Goal: Communication & Community: Answer question/provide support

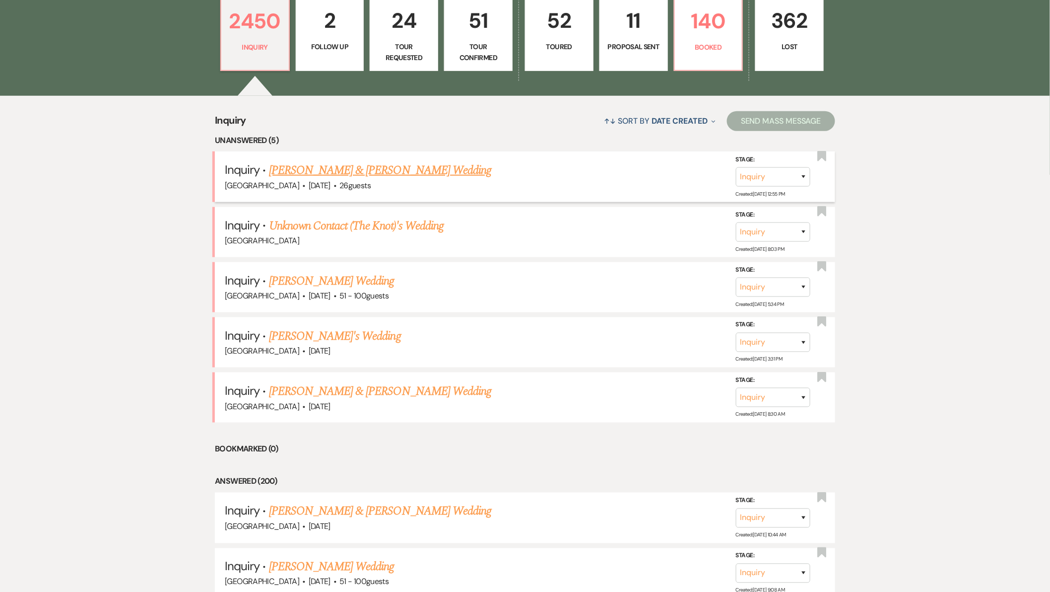
click at [388, 171] on link "[PERSON_NAME] & [PERSON_NAME] Wedding" at bounding box center [380, 170] width 222 height 18
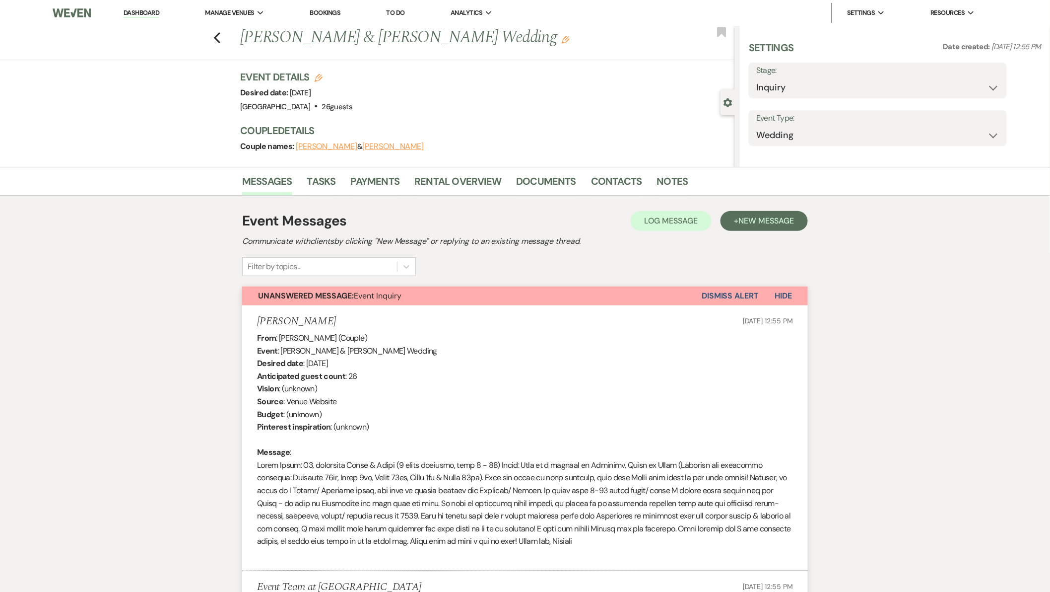
select select "5"
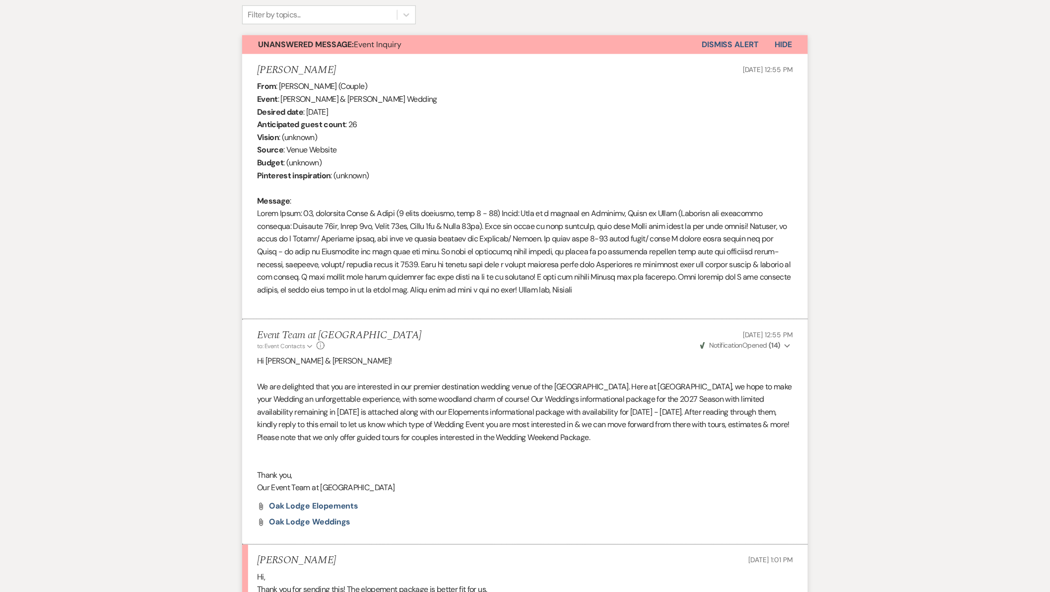
scroll to position [519, 0]
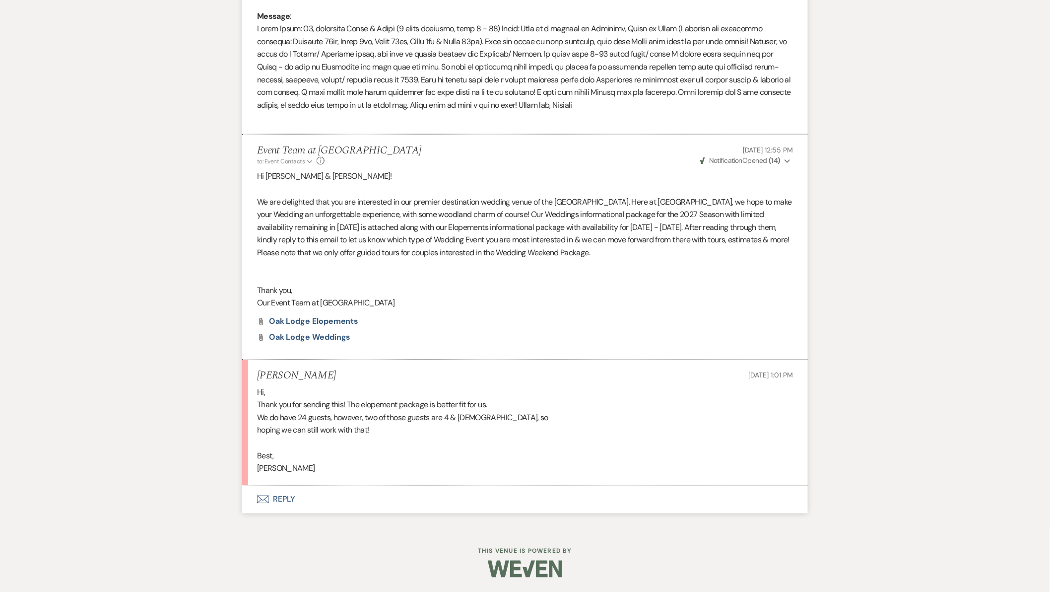
click at [296, 502] on button "Envelope Reply" at bounding box center [525, 499] width 566 height 28
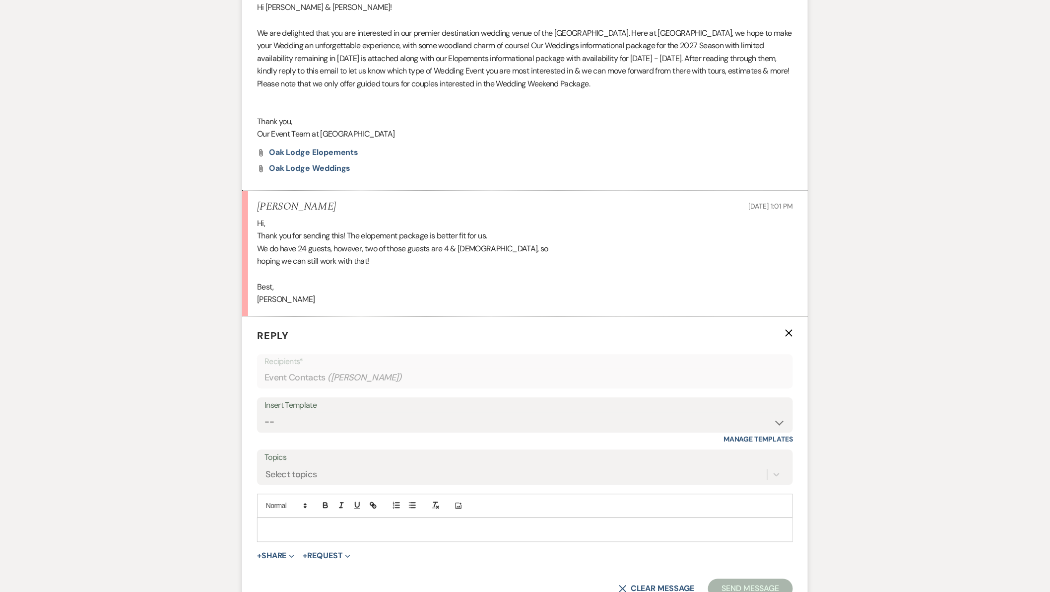
scroll to position [708, 0]
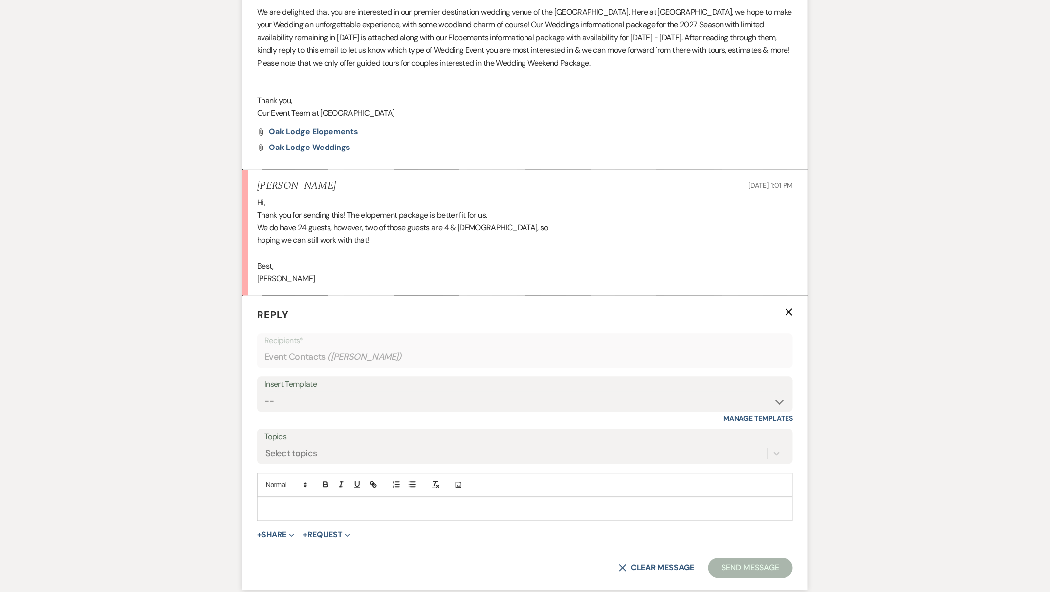
click at [290, 519] on div at bounding box center [525, 508] width 535 height 23
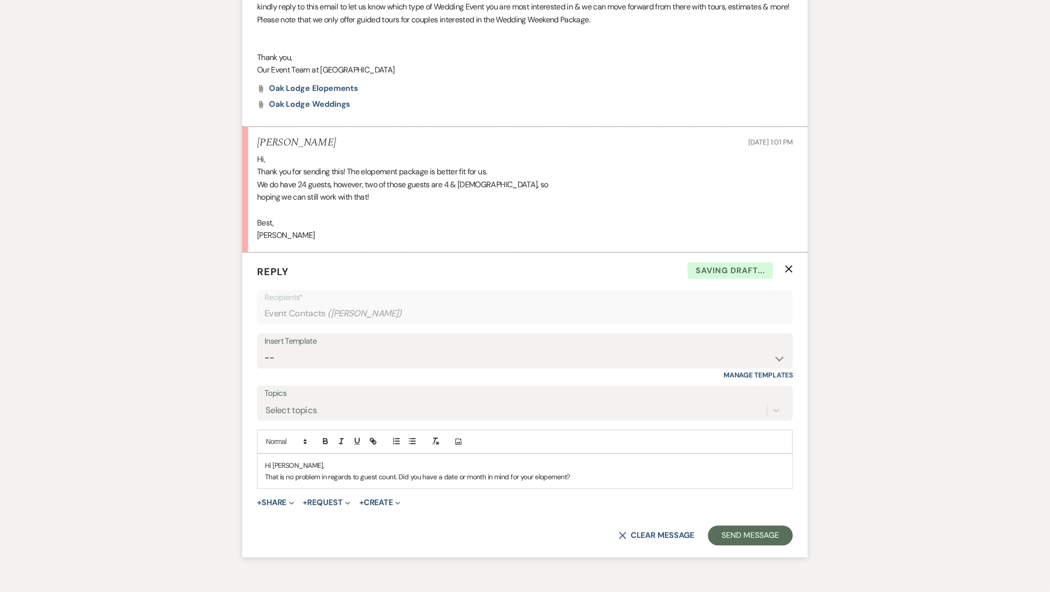
scroll to position [808, 0]
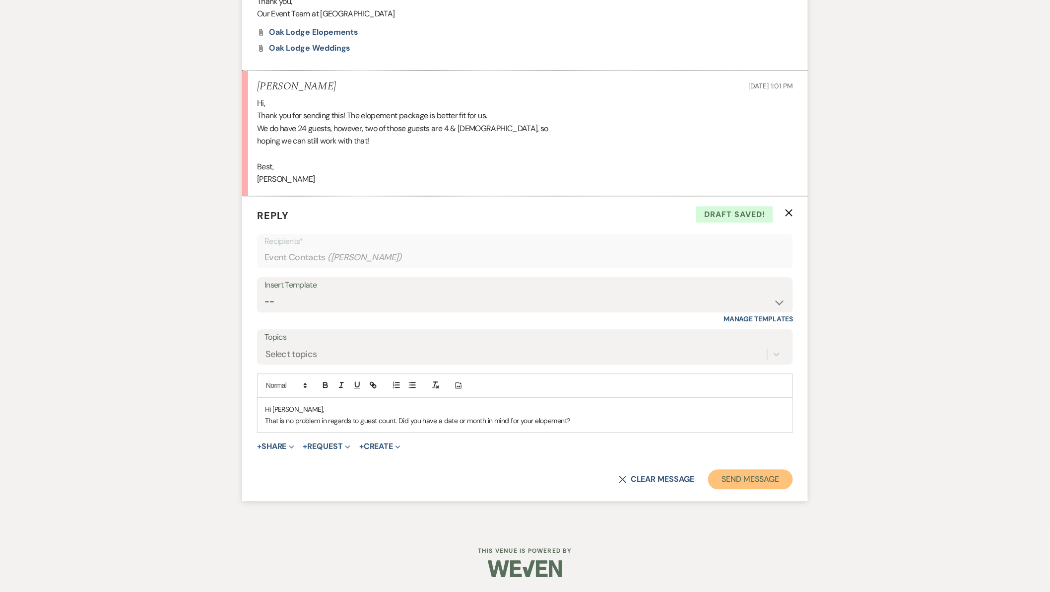
click at [752, 483] on button "Send Message" at bounding box center [750, 479] width 85 height 20
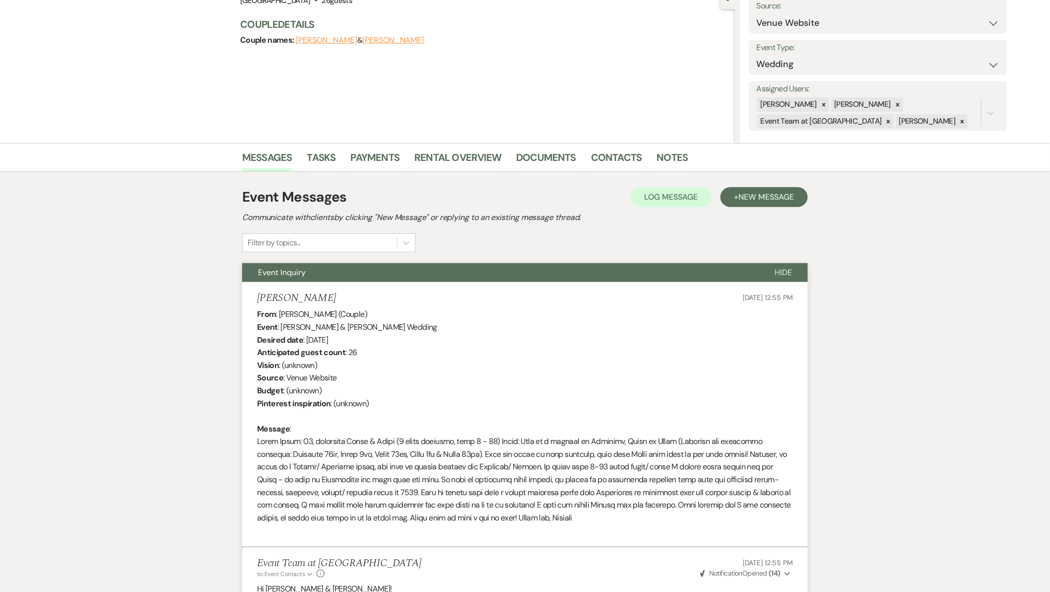
scroll to position [0, 0]
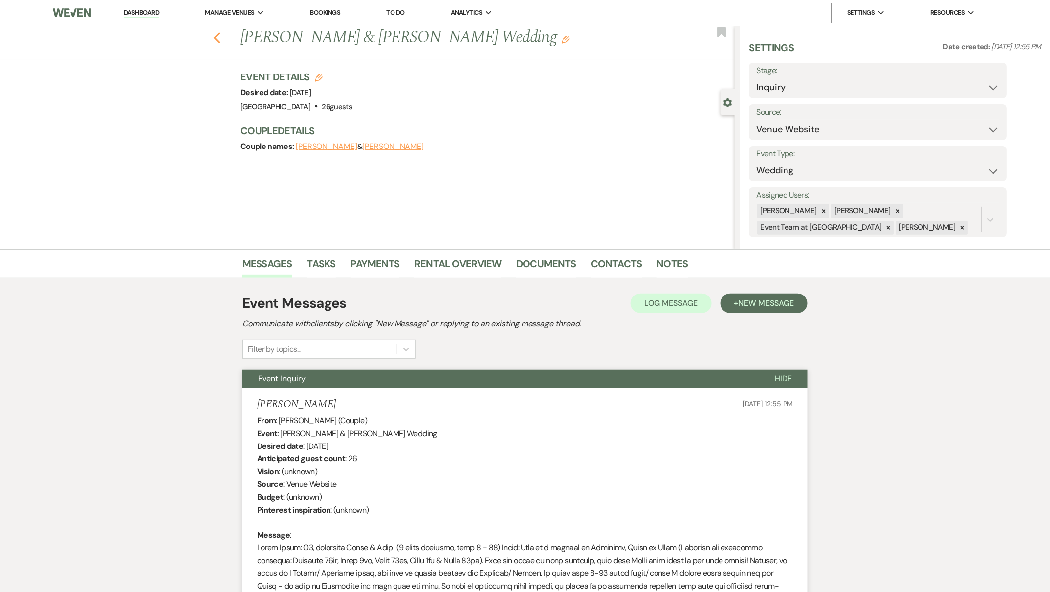
click at [220, 35] on use "button" at bounding box center [217, 37] width 6 height 11
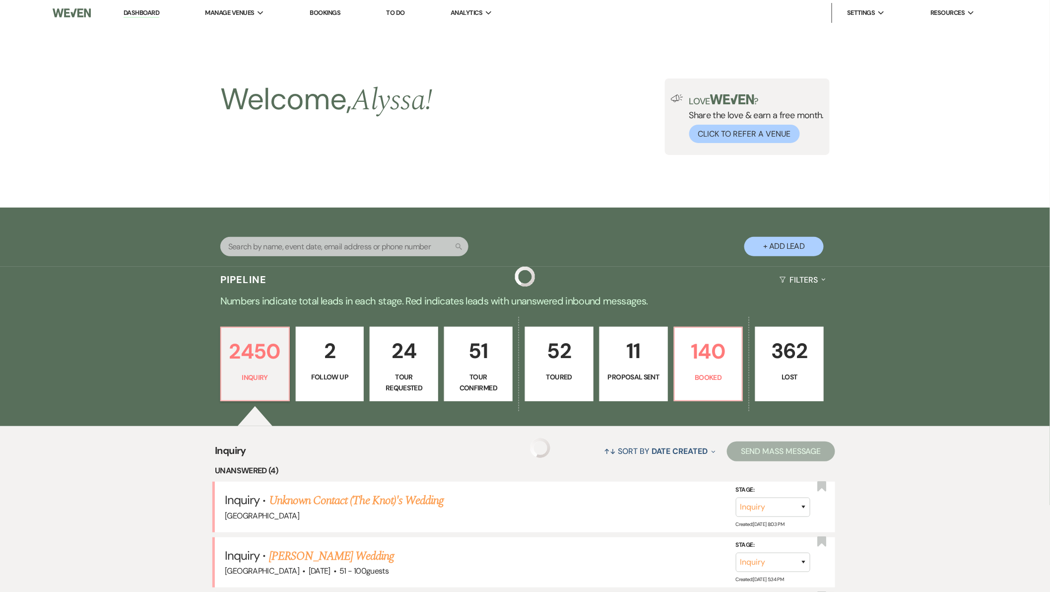
scroll to position [330, 0]
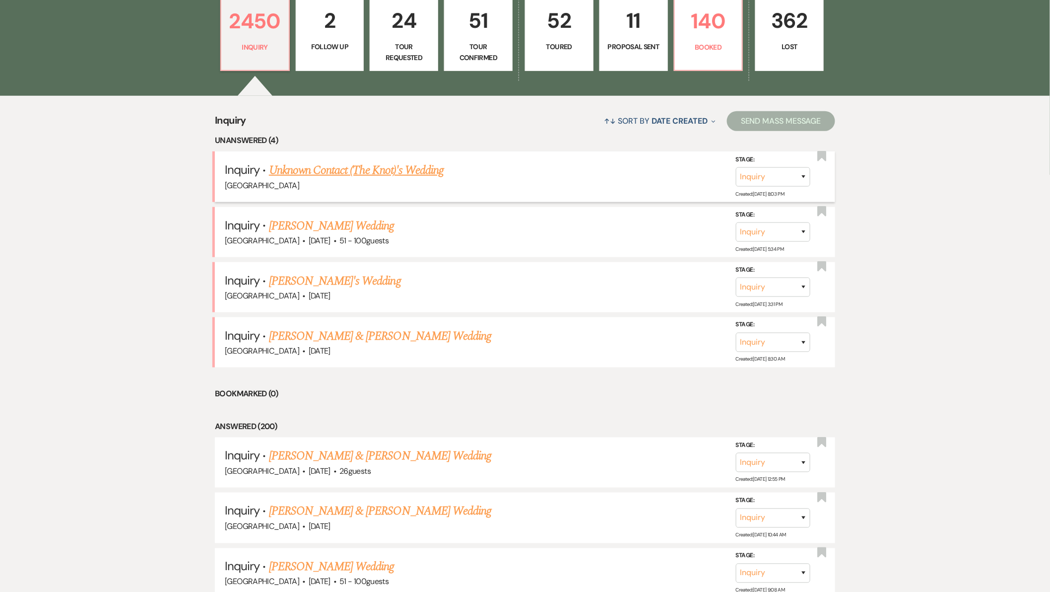
click at [373, 174] on link "Unknown Contact (The Knot)'s Wedding" at bounding box center [356, 170] width 175 height 18
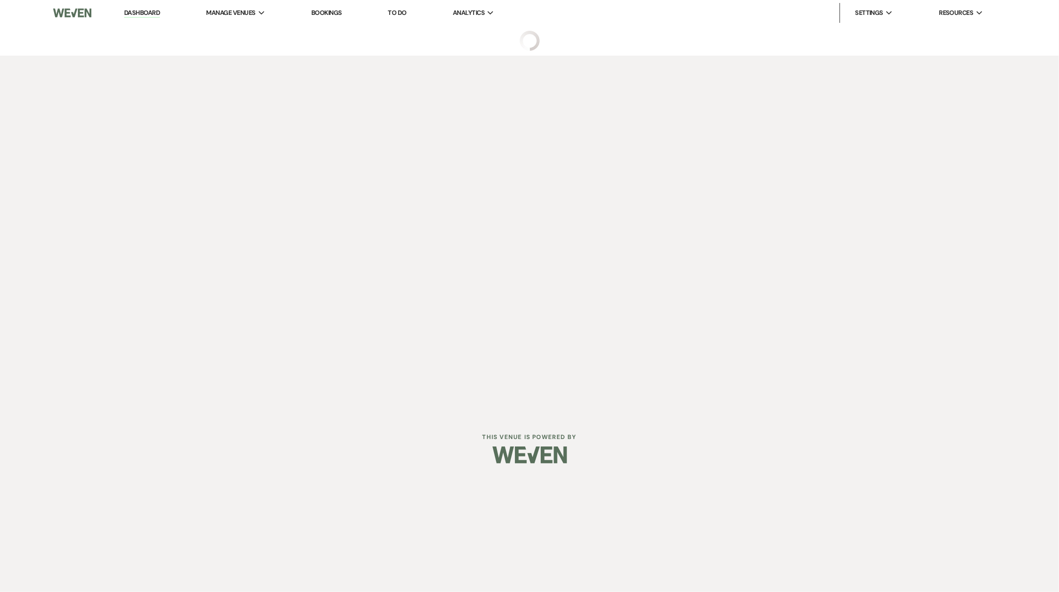
select select "2"
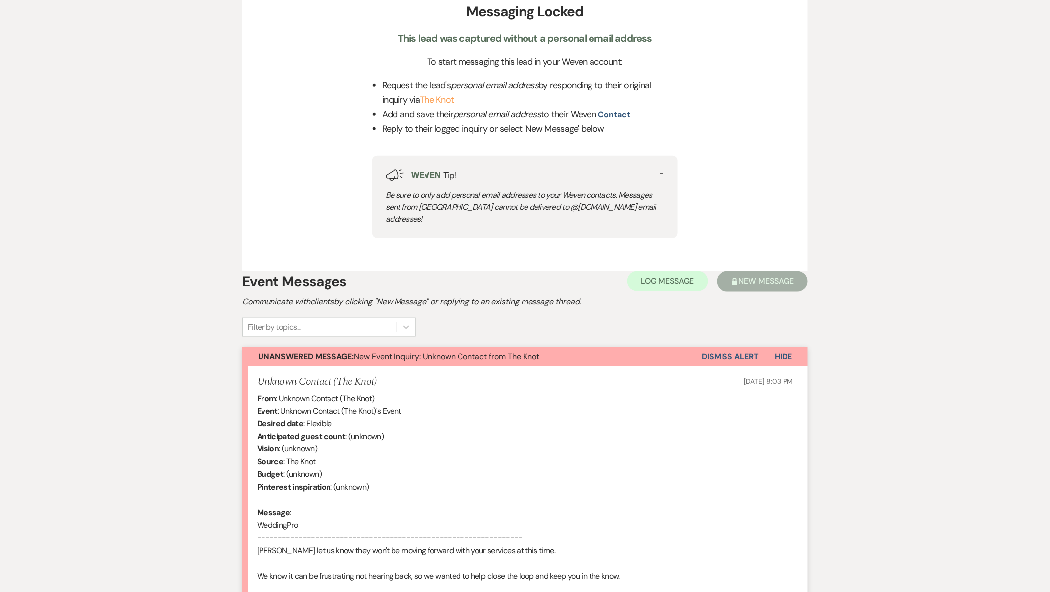
scroll to position [386, 0]
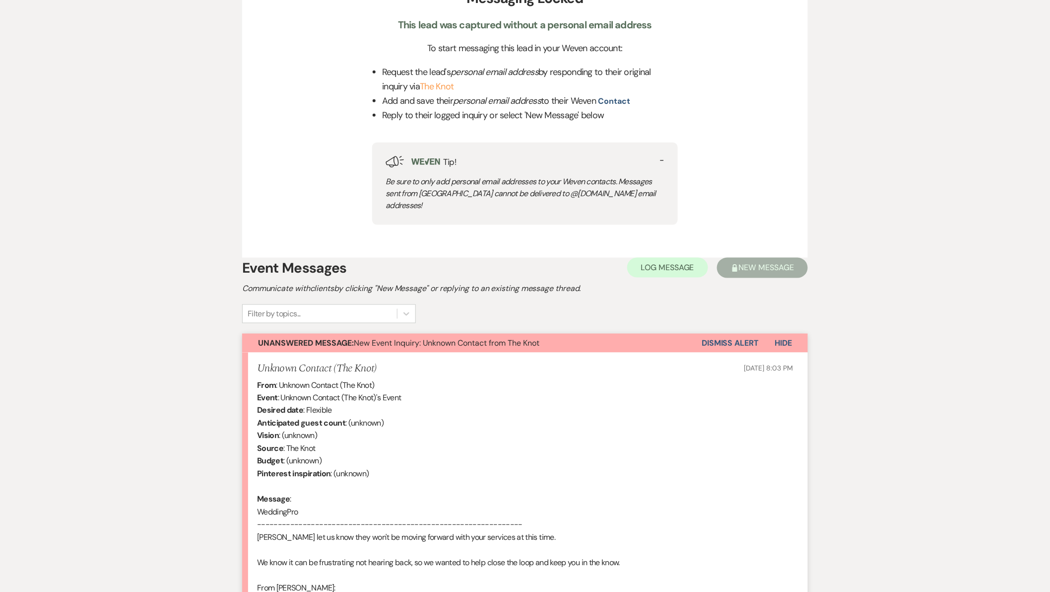
click at [733, 334] on button "Dismiss Alert" at bounding box center [730, 343] width 57 height 19
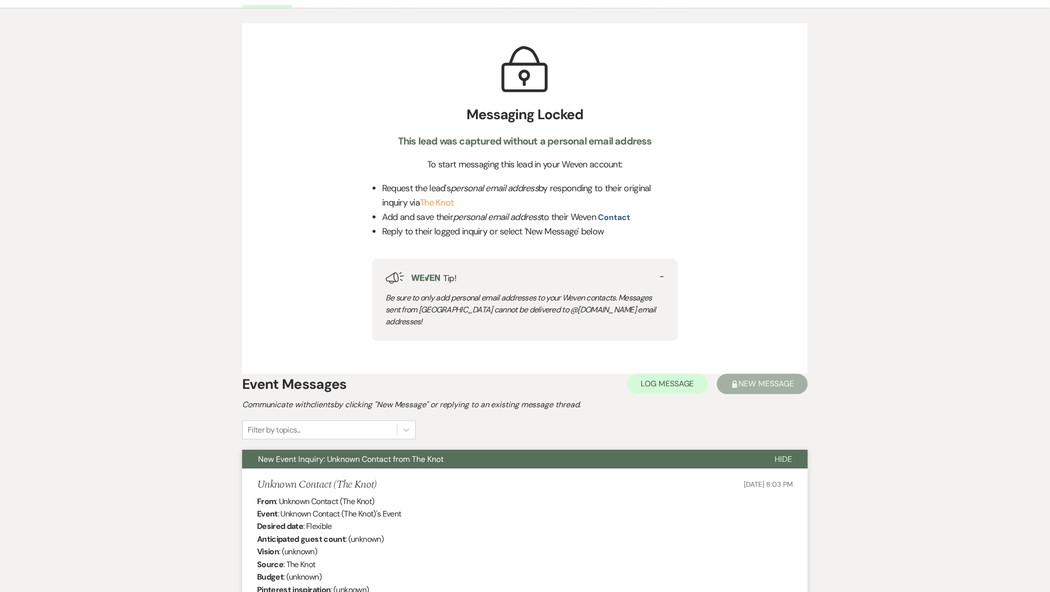
scroll to position [0, 0]
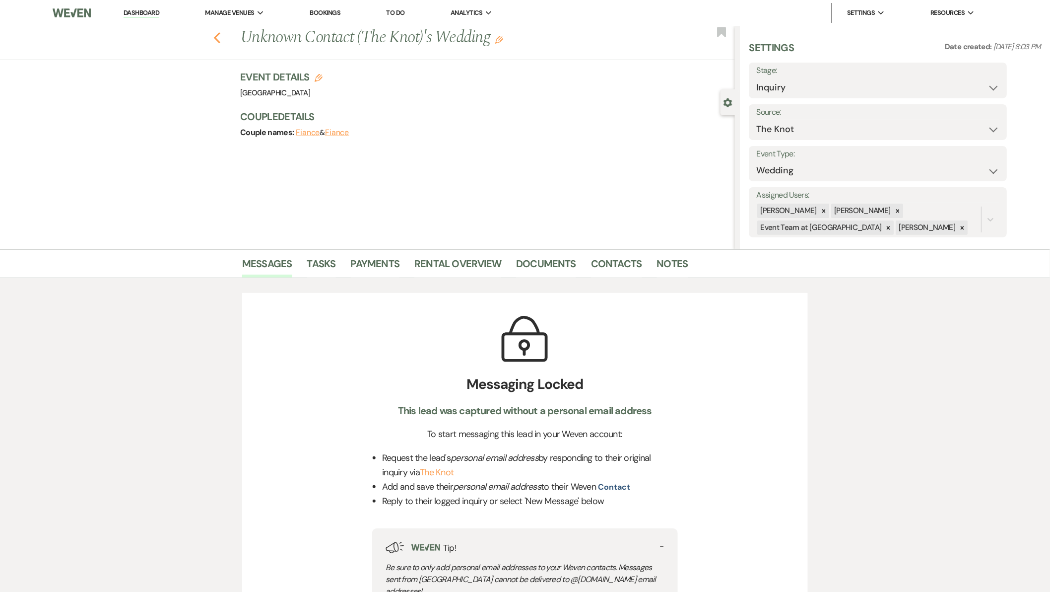
click at [220, 43] on icon "Previous" at bounding box center [216, 38] width 7 height 12
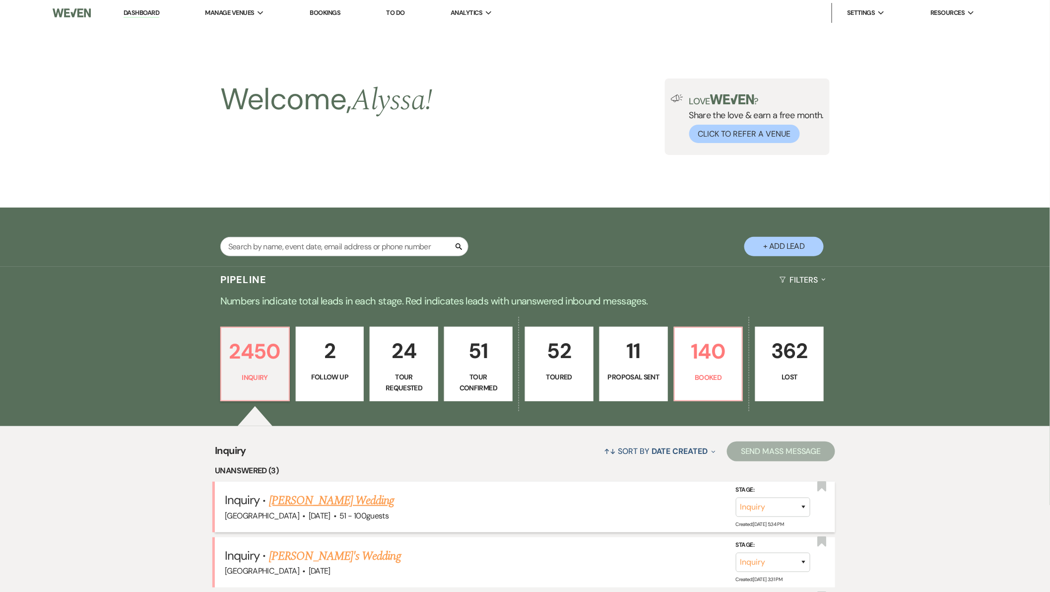
scroll to position [330, 0]
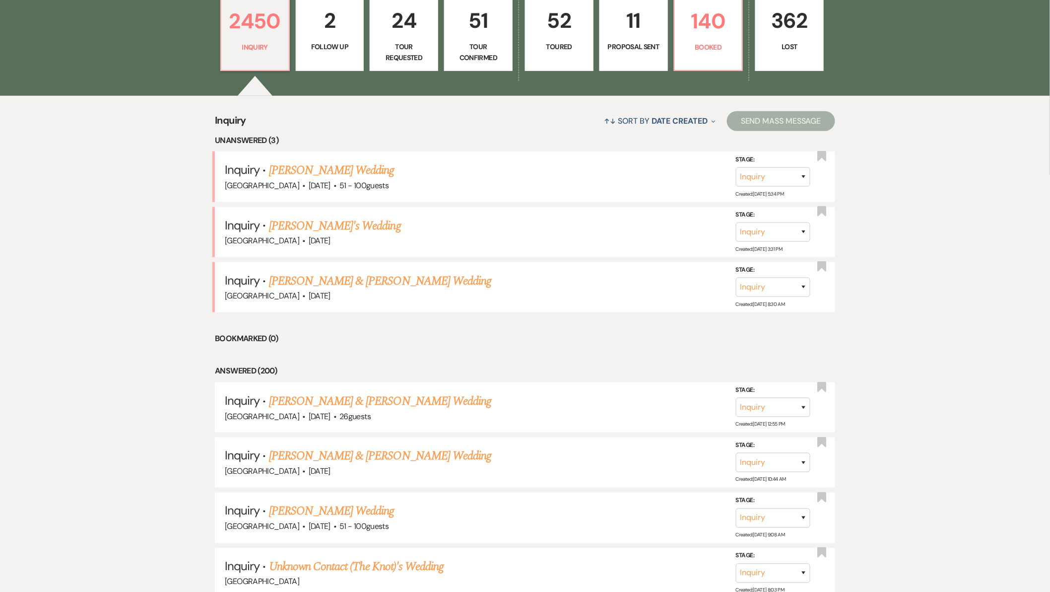
click at [317, 171] on link "[PERSON_NAME] Wedding" at bounding box center [332, 170] width 126 height 18
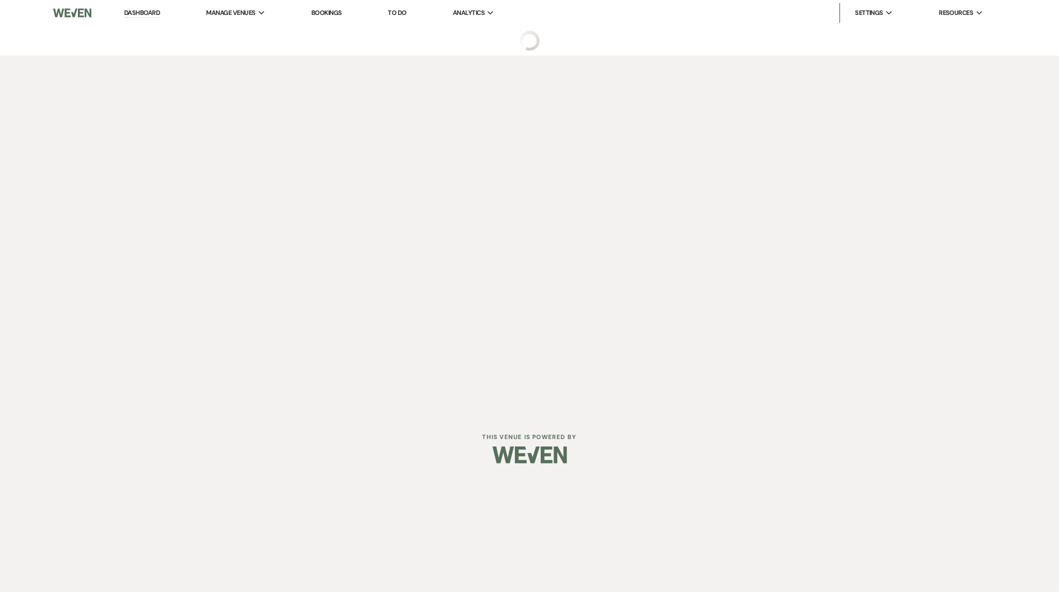
select select "2"
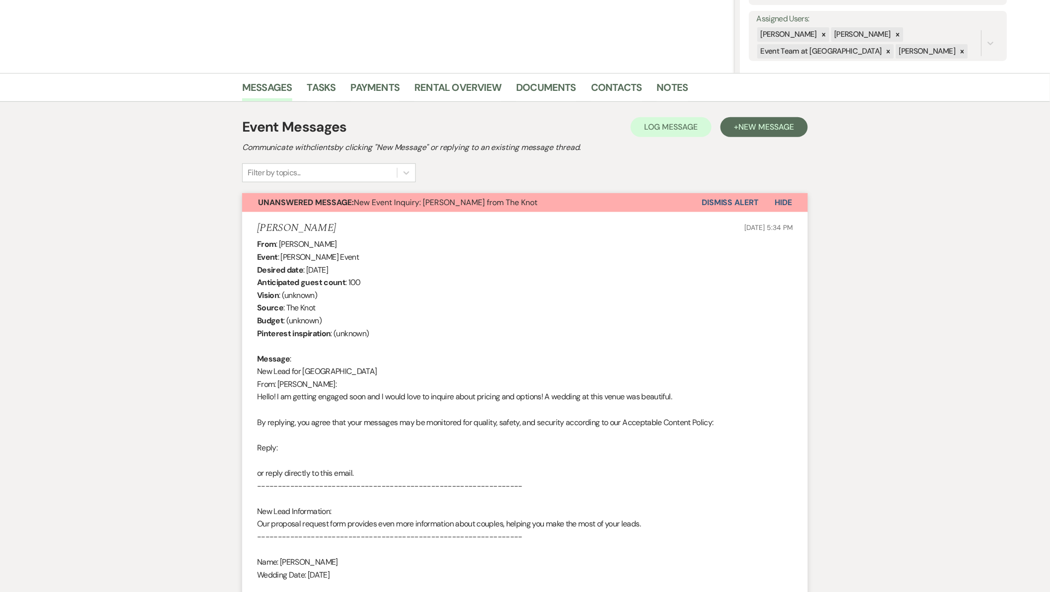
scroll to position [120, 0]
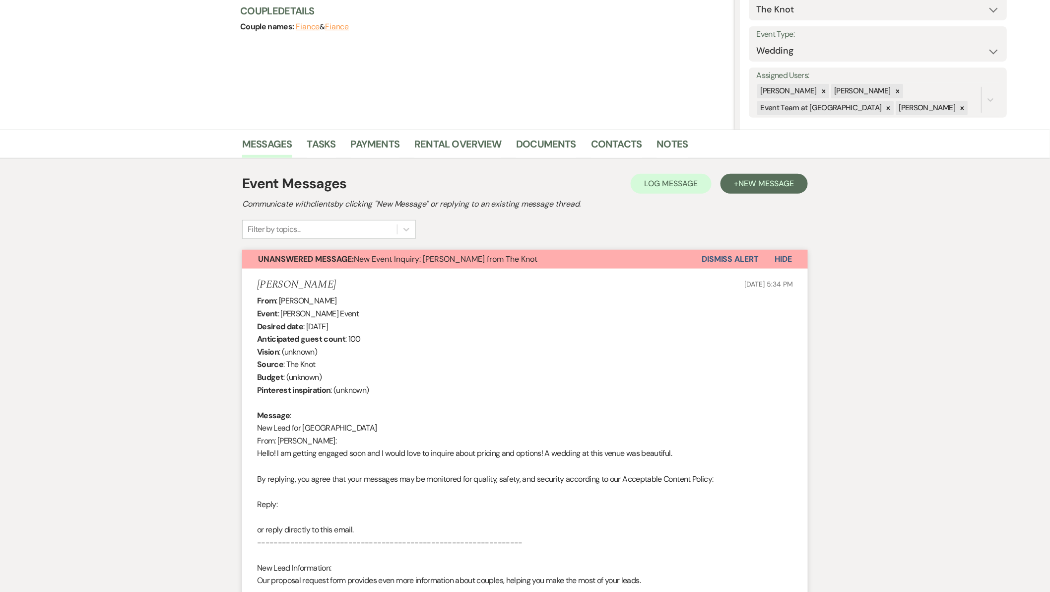
click at [735, 262] on button "Dismiss Alert" at bounding box center [730, 259] width 57 height 19
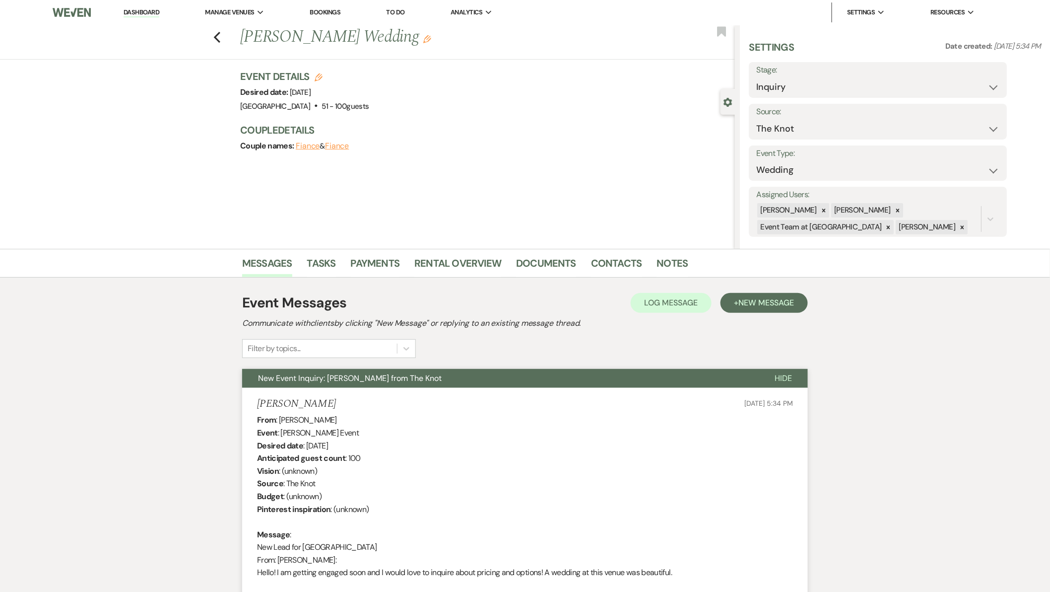
scroll to position [0, 0]
click at [220, 33] on icon "Previous" at bounding box center [216, 38] width 7 height 12
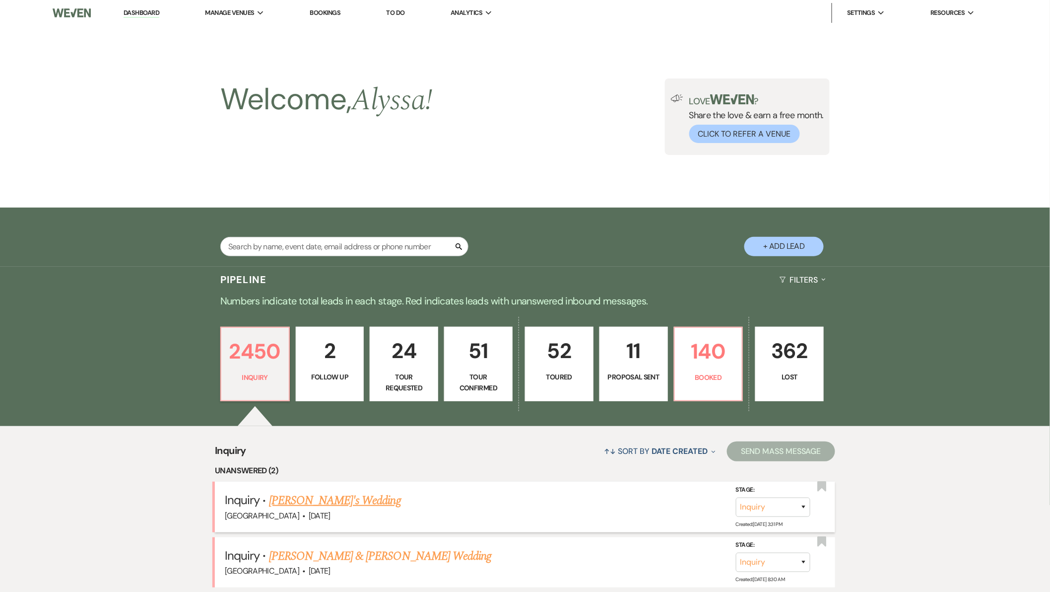
scroll to position [330, 0]
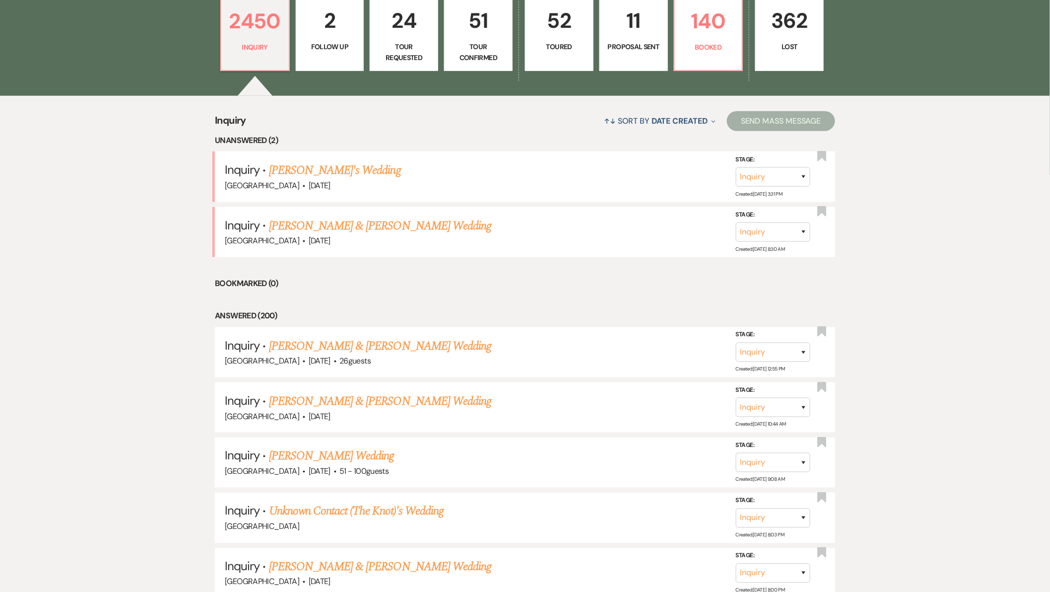
click at [321, 173] on link "[PERSON_NAME]'s Wedding" at bounding box center [335, 170] width 132 height 18
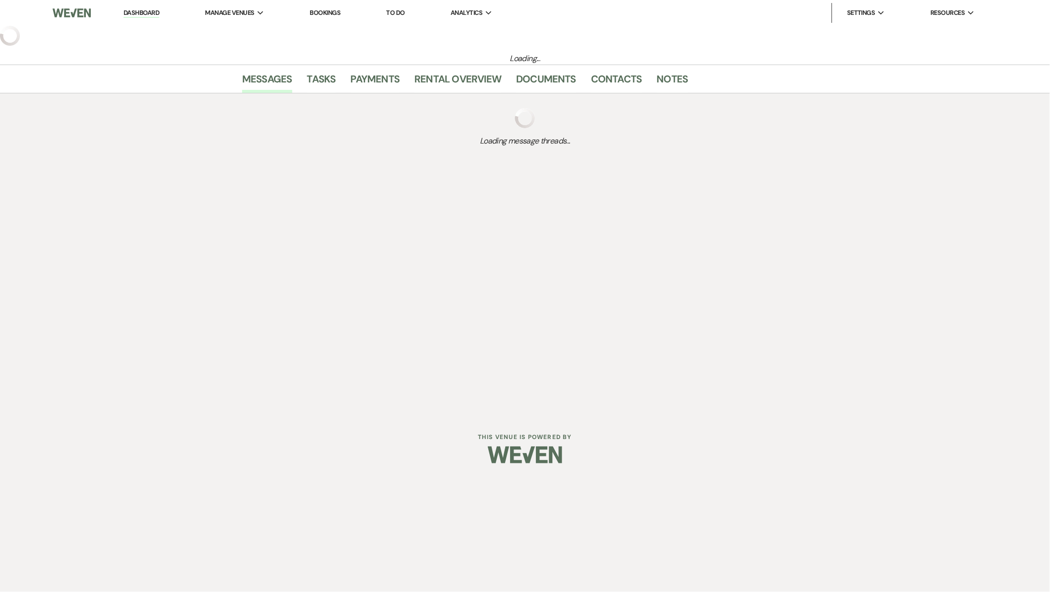
select select "2"
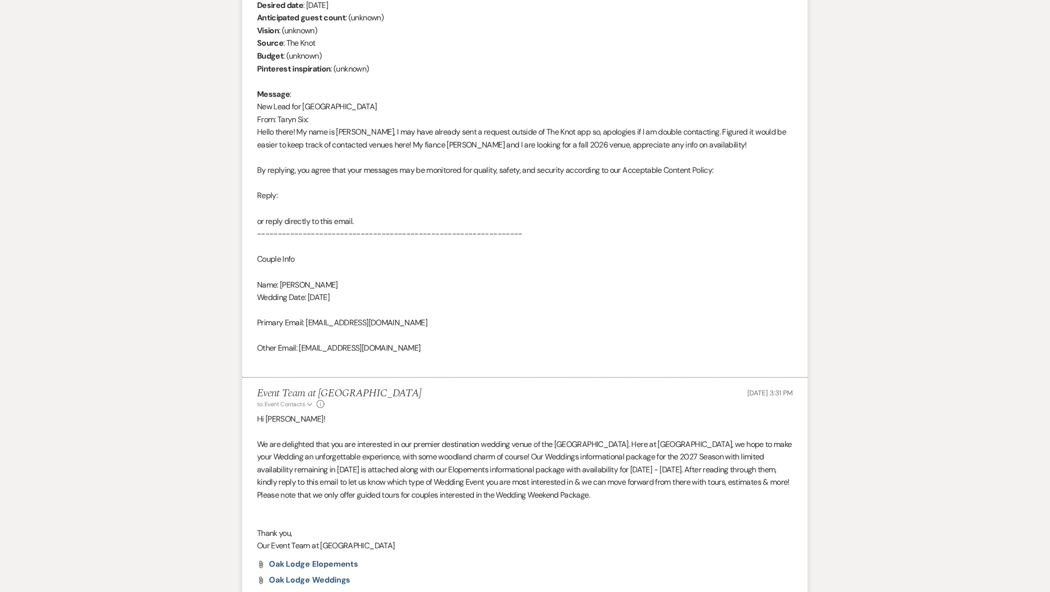
scroll to position [664, 0]
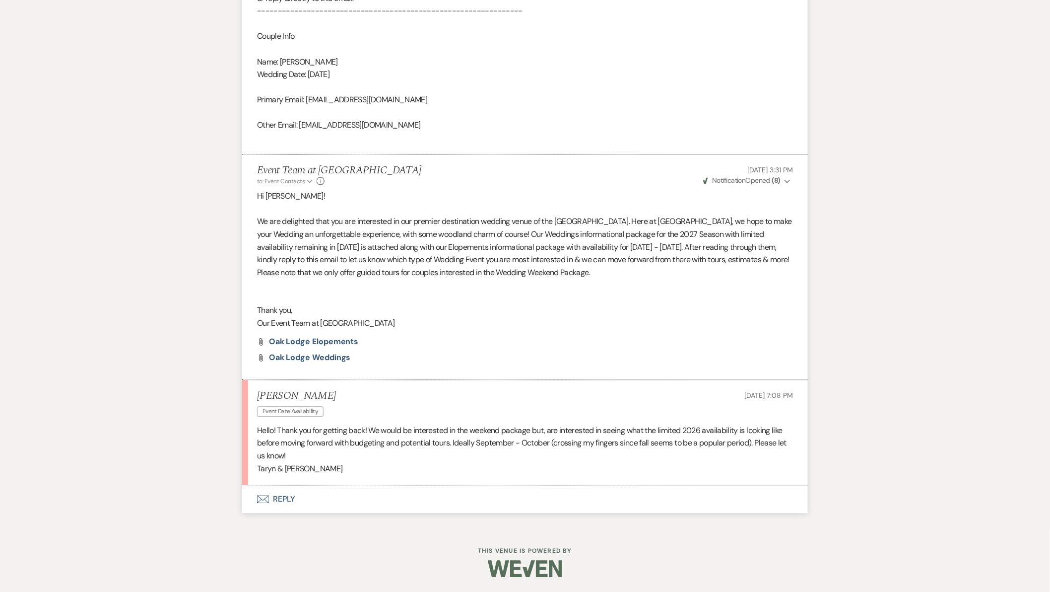
click at [281, 497] on button "Envelope Reply" at bounding box center [525, 499] width 566 height 28
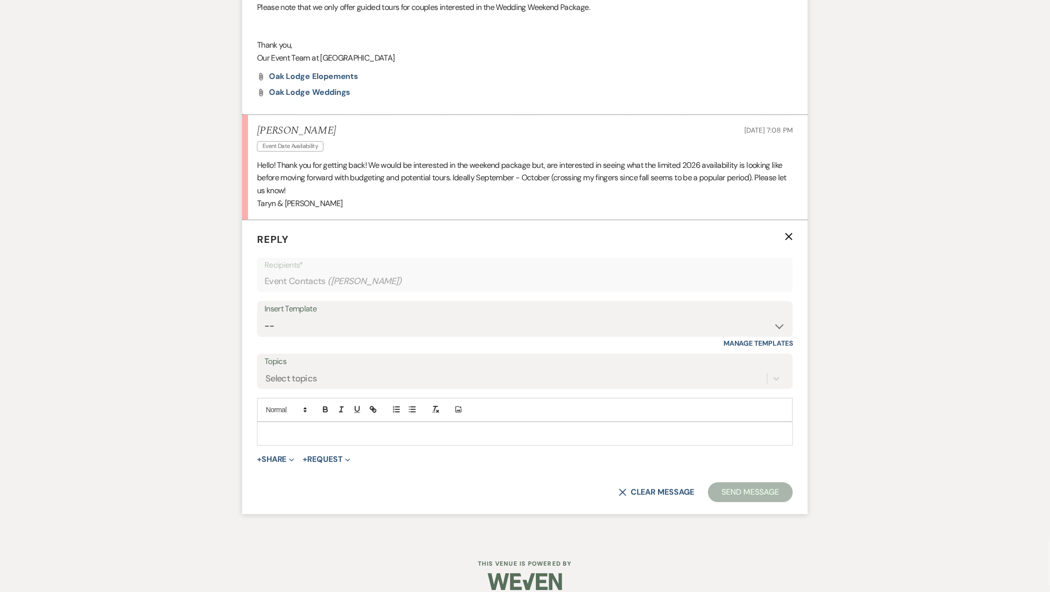
scroll to position [942, 0]
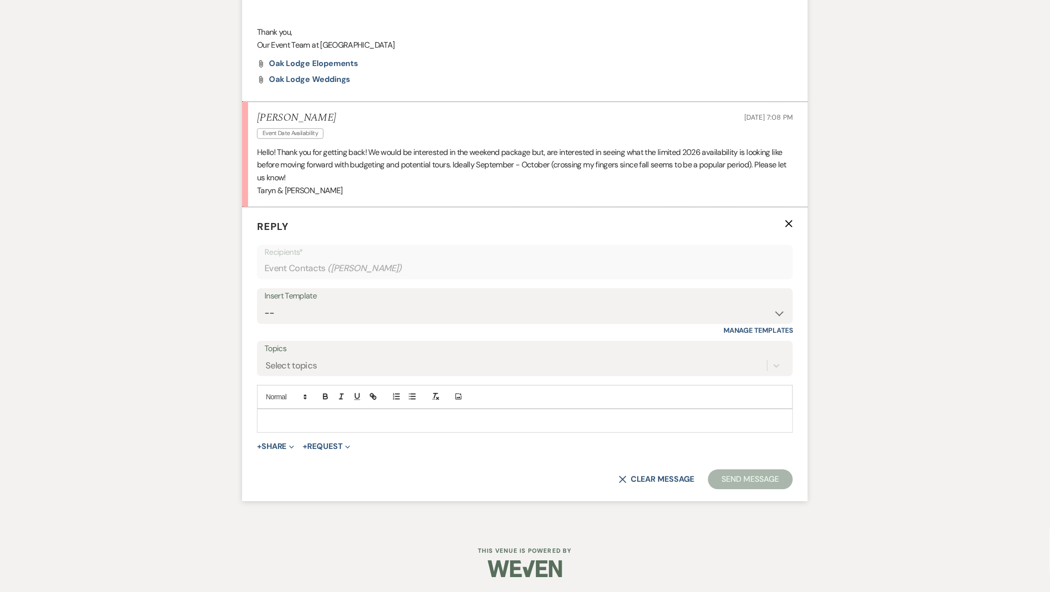
click at [358, 420] on p at bounding box center [525, 420] width 520 height 11
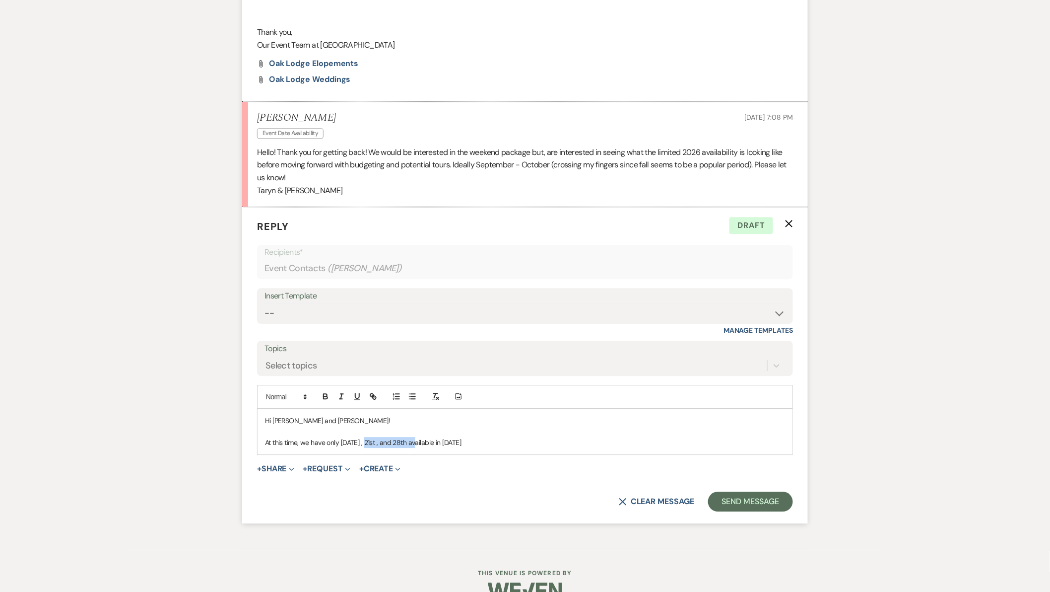
drag, startPoint x: 417, startPoint y: 446, endPoint x: 374, endPoint y: 443, distance: 43.3
click at [374, 443] on p "At this time, we have only [DATE] , 21st , and 28th available in [DATE]" at bounding box center [525, 442] width 520 height 11
click at [750, 501] on button "Send Message" at bounding box center [750, 501] width 85 height 20
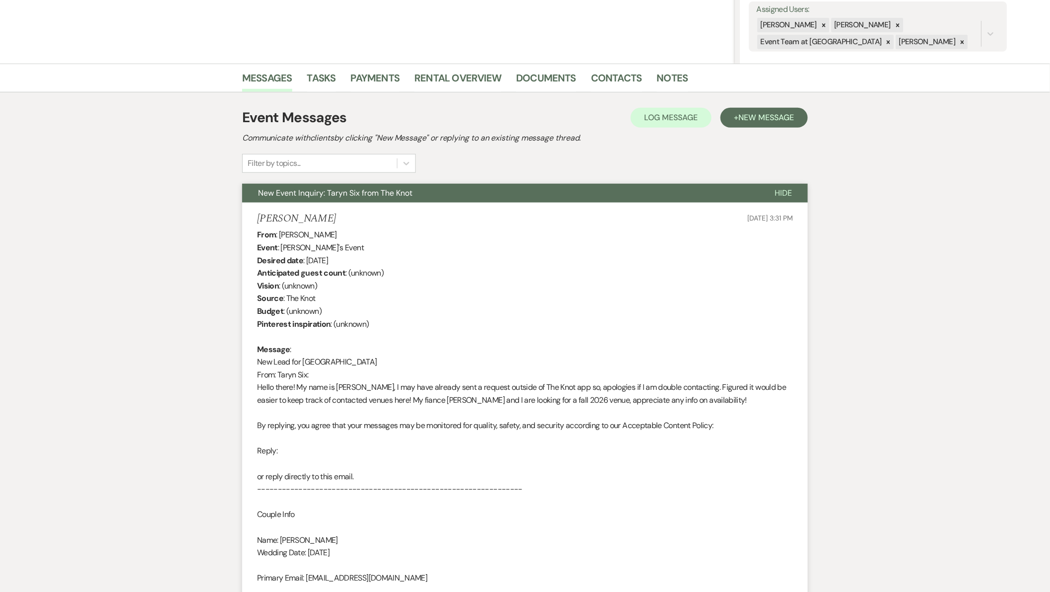
scroll to position [0, 0]
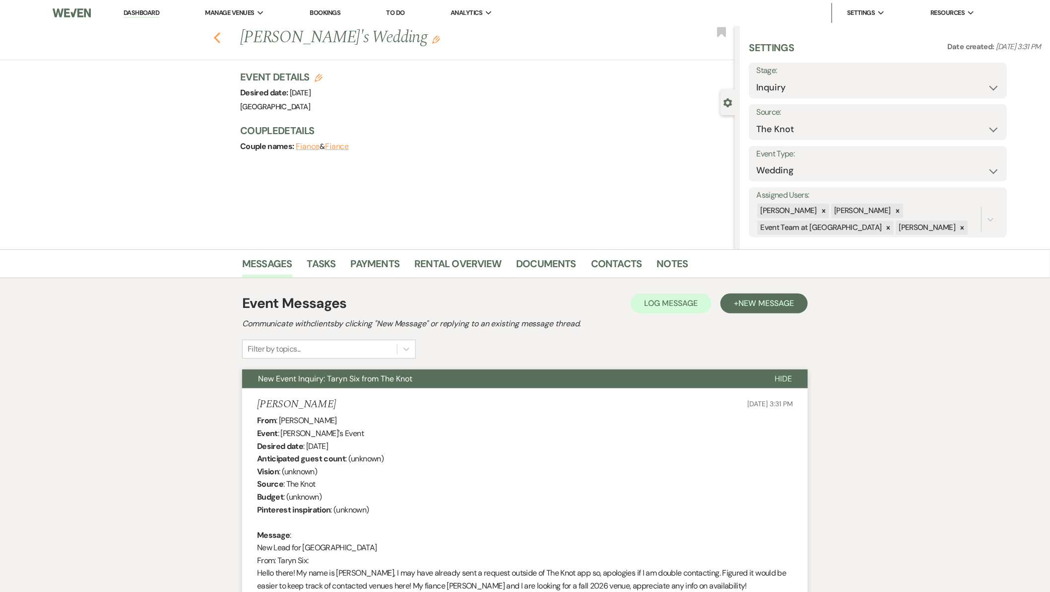
click at [220, 35] on icon "Previous" at bounding box center [216, 38] width 7 height 12
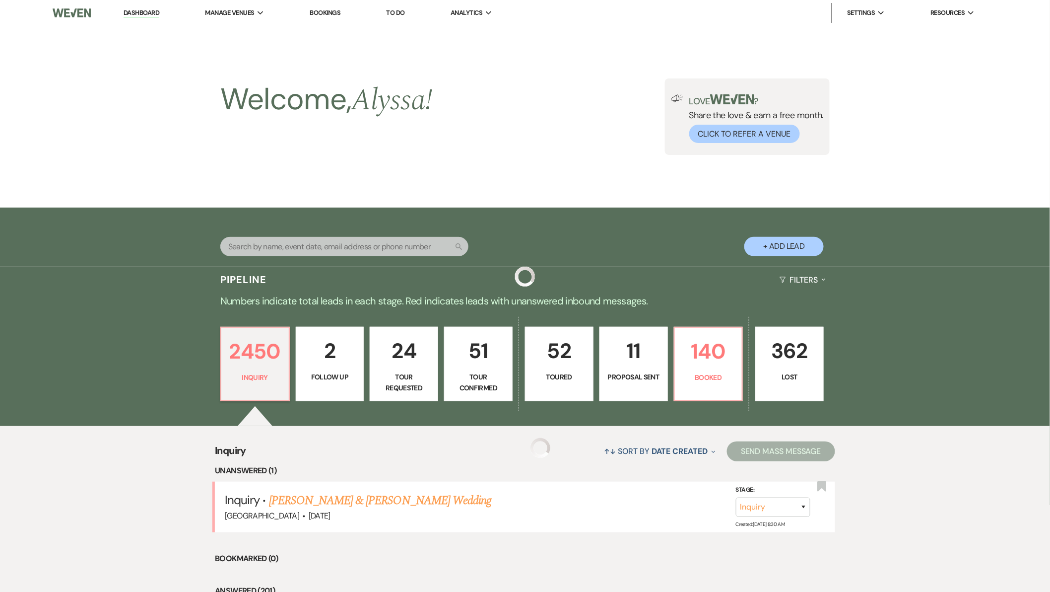
scroll to position [330, 0]
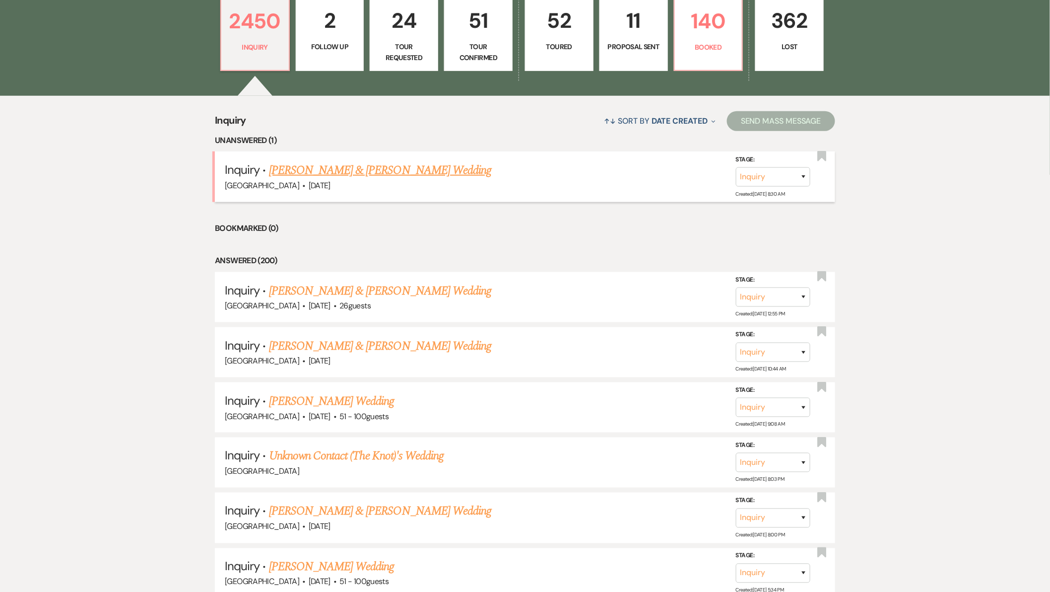
click at [373, 172] on link "[PERSON_NAME] & [PERSON_NAME] Wedding" at bounding box center [380, 170] width 222 height 18
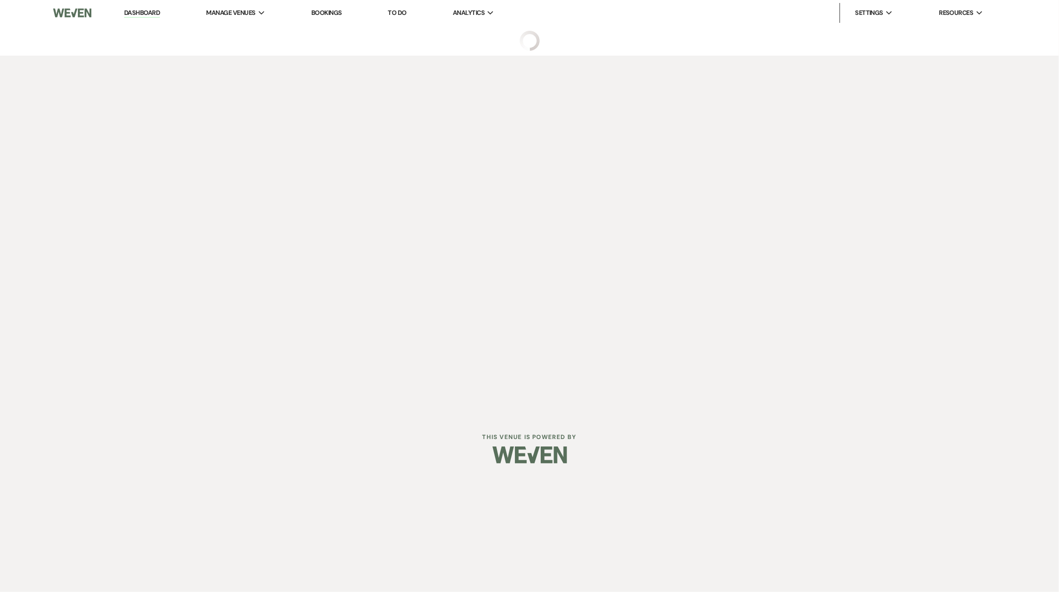
select select "5"
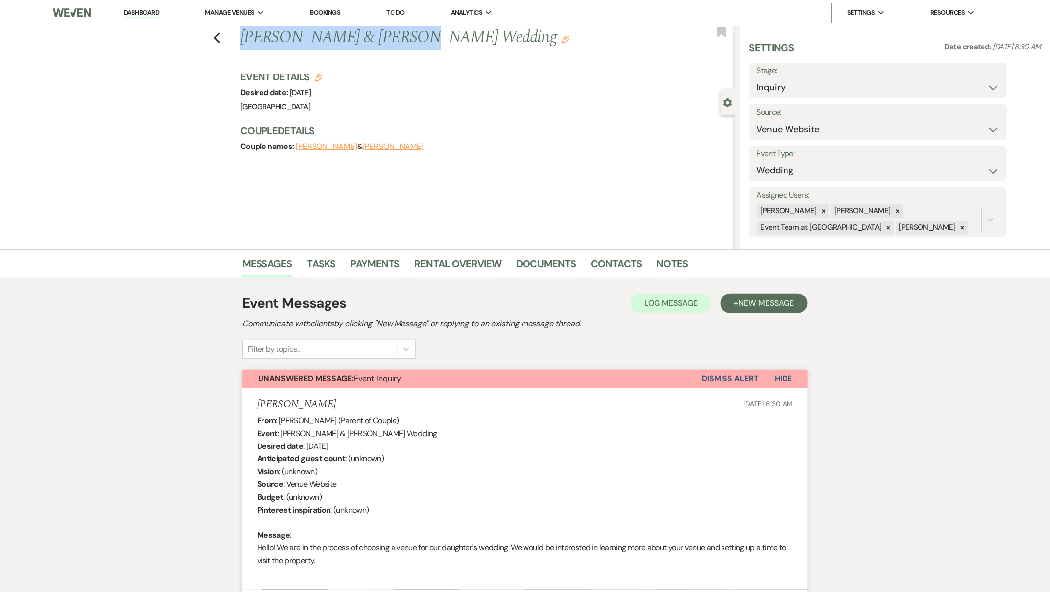
drag, startPoint x: 409, startPoint y: 31, endPoint x: 225, endPoint y: 38, distance: 184.3
click at [225, 38] on div "Previous [PERSON_NAME] & [PERSON_NAME] Wedding Edit Bookmark" at bounding box center [365, 43] width 740 height 34
copy h1 "[PERSON_NAME] & [PERSON_NAME]"
click at [333, 146] on button "[PERSON_NAME]" at bounding box center [327, 146] width 62 height 8
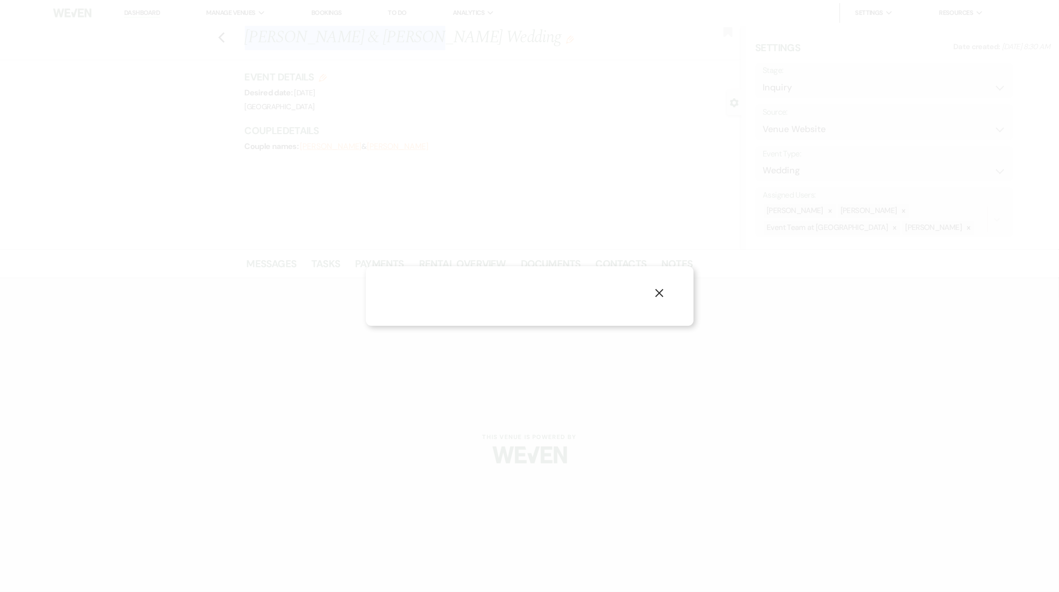
select select "1"
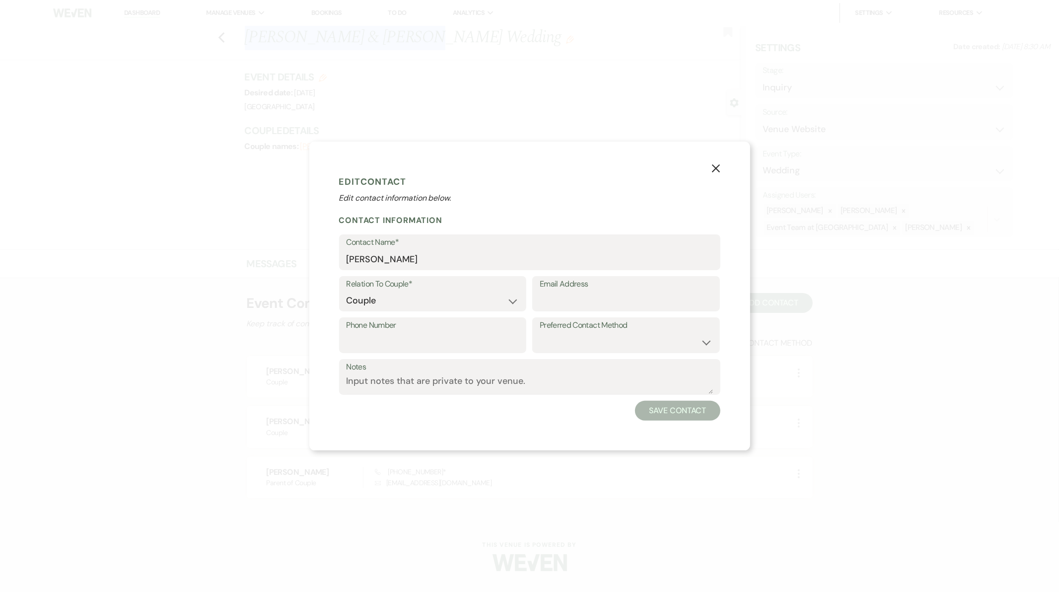
drag, startPoint x: 722, startPoint y: 165, endPoint x: 707, endPoint y: 179, distance: 20.7
click at [720, 166] on button "X" at bounding box center [715, 167] width 15 height 17
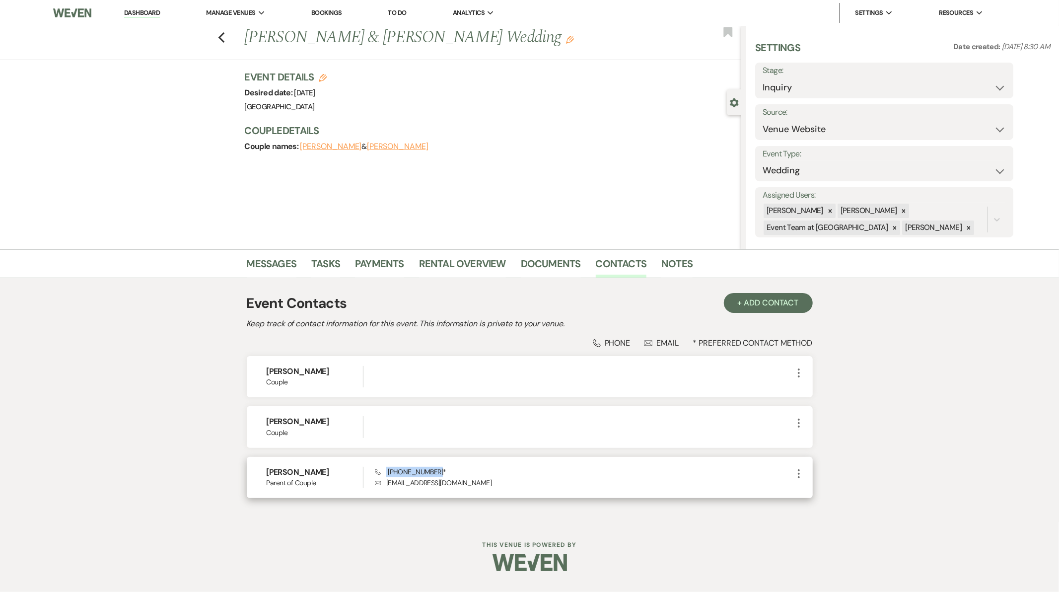
drag, startPoint x: 435, startPoint y: 470, endPoint x: 386, endPoint y: 471, distance: 49.2
click at [386, 471] on span "Phone [PHONE_NUMBER] *" at bounding box center [410, 471] width 71 height 9
copy span "[PHONE_NUMBER]"
click at [768, 84] on select "Inquiry Follow Up Tour Requested Tour Confirmed Toured Proposal Sent Booked Lost" at bounding box center [883, 87] width 243 height 19
select select "4"
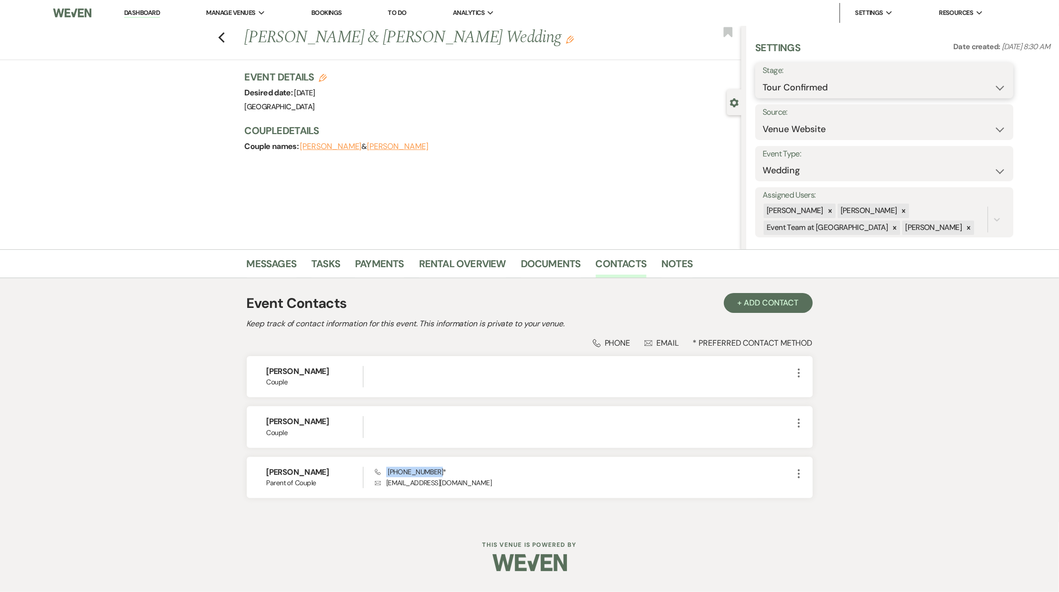
click at [762, 78] on select "Inquiry Follow Up Tour Requested Tour Confirmed Toured Proposal Sent Booked Lost" at bounding box center [883, 87] width 243 height 19
click at [979, 78] on button "Save" at bounding box center [985, 80] width 56 height 20
click at [264, 264] on link "Messages" at bounding box center [272, 267] width 50 height 22
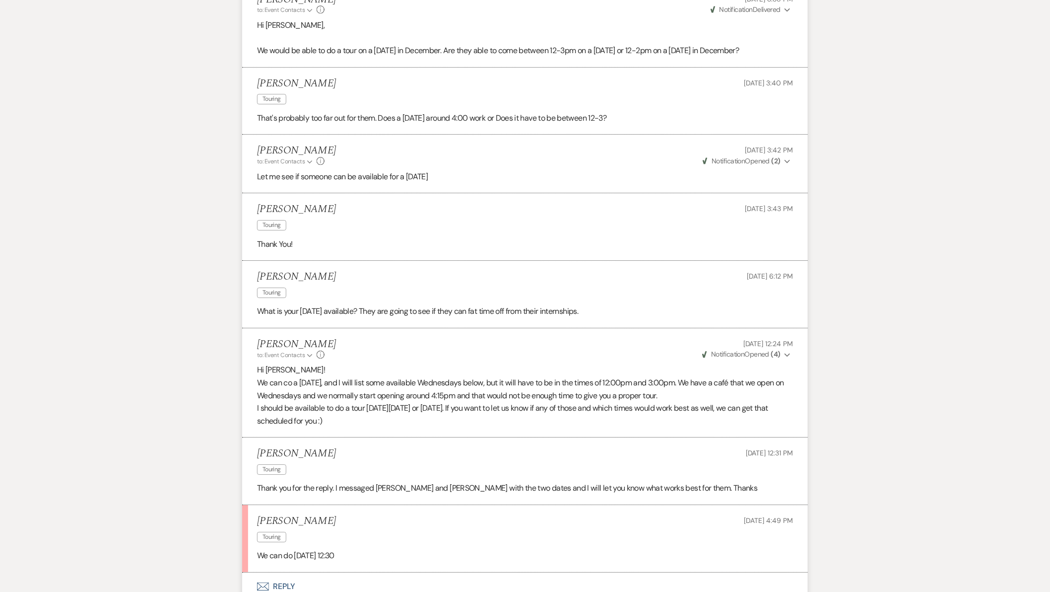
scroll to position [1265, 0]
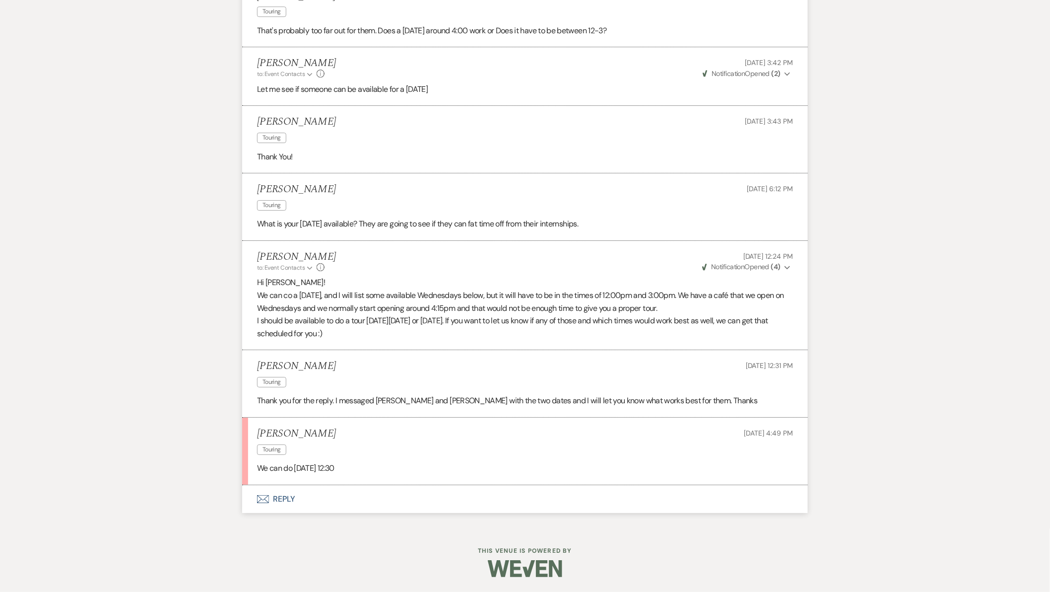
click at [279, 502] on button "Envelope Reply" at bounding box center [525, 499] width 566 height 28
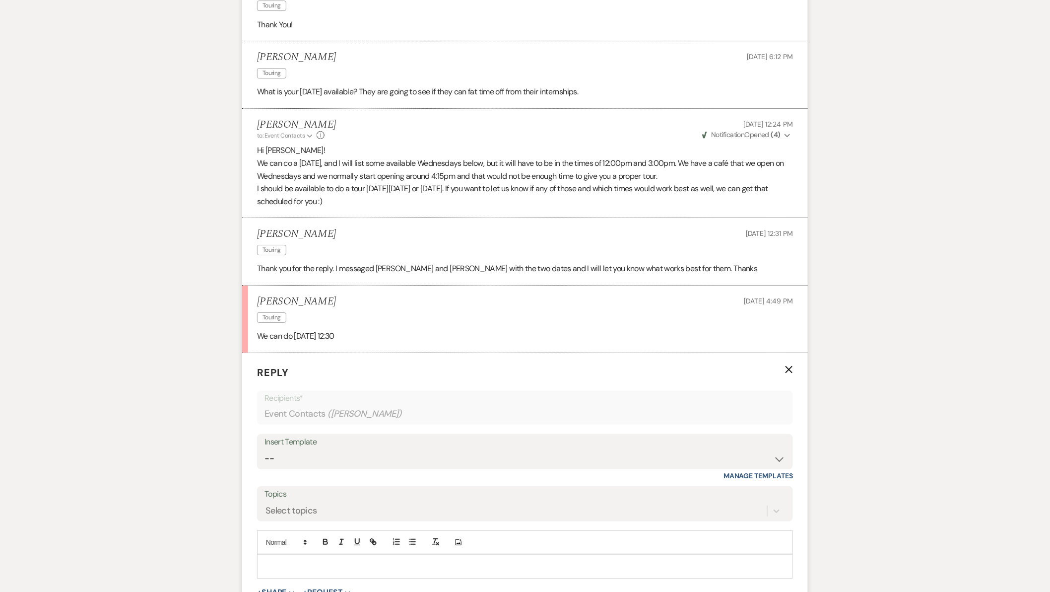
scroll to position [1542, 0]
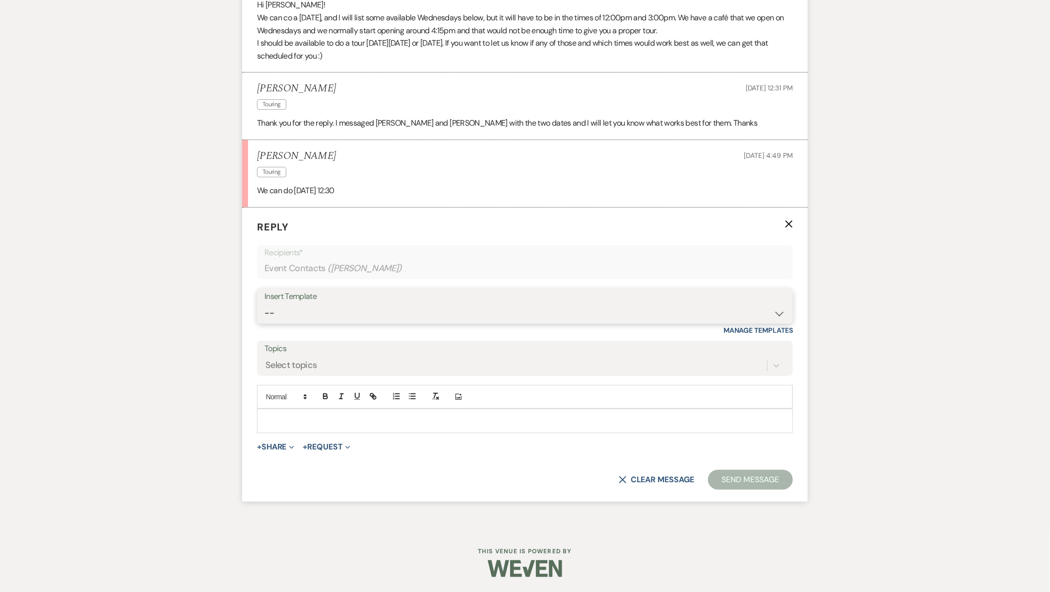
click at [286, 309] on select "-- Follow Up Contract (Pre-Booked Leads) Wedding Weekend Tour Follow Up Elopeme…" at bounding box center [525, 312] width 521 height 19
select select "2410"
click at [265, 303] on select "-- Follow Up Contract (Pre-Booked Leads) Wedding Weekend Tour Follow Up Elopeme…" at bounding box center [525, 312] width 521 height 19
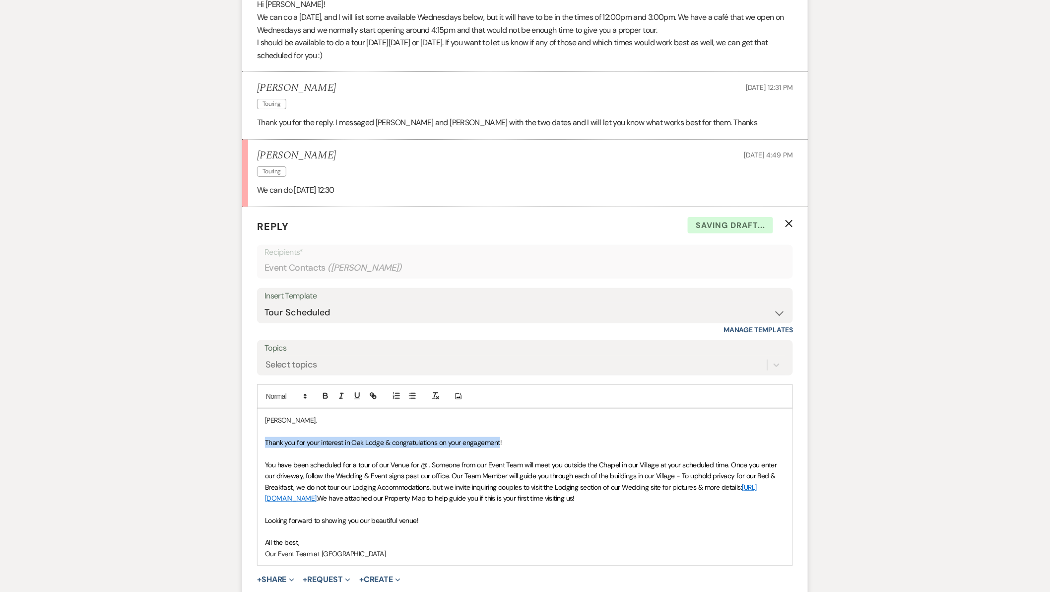
drag, startPoint x: 500, startPoint y: 444, endPoint x: 240, endPoint y: 445, distance: 260.6
click at [420, 463] on span "You have been scheduled for a tour of our Venue for @ . Someone from our Event …" at bounding box center [522, 475] width 514 height 31
click at [508, 464] on span "You have been scheduled for a tour of our Venue for [DATE] @ . Someone from our…" at bounding box center [523, 475] width 517 height 31
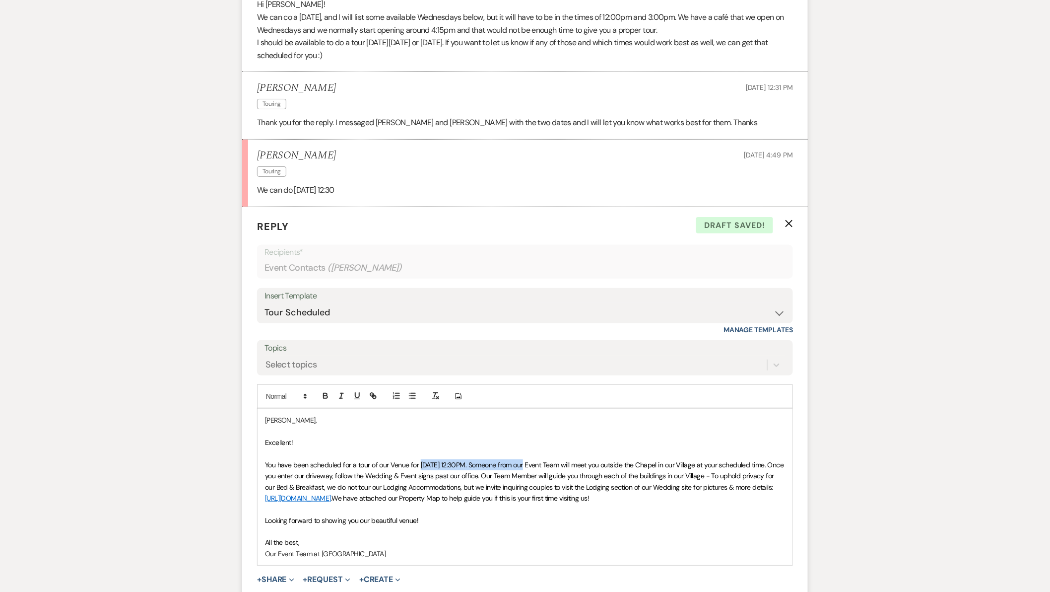
drag, startPoint x: 532, startPoint y: 464, endPoint x: 403, endPoint y: 447, distance: 129.6
click at [418, 460] on p "You have been scheduled for a tour of our Venue for [DATE] 12:30PM. Someone fro…" at bounding box center [525, 481] width 520 height 45
click at [325, 399] on icon "button" at bounding box center [325, 395] width 9 height 9
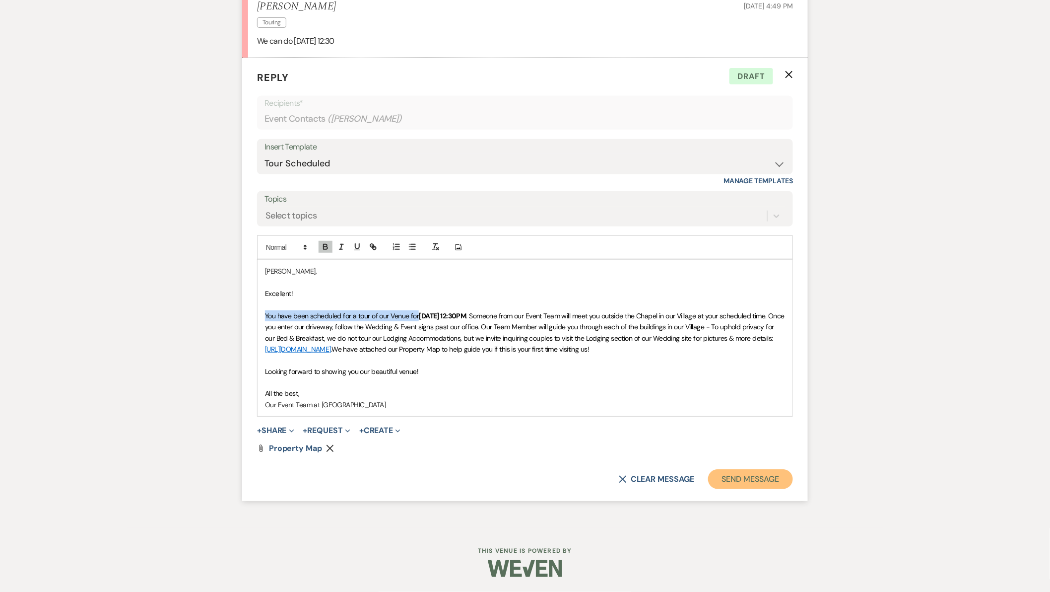
click at [745, 477] on button "Send Message" at bounding box center [750, 479] width 85 height 20
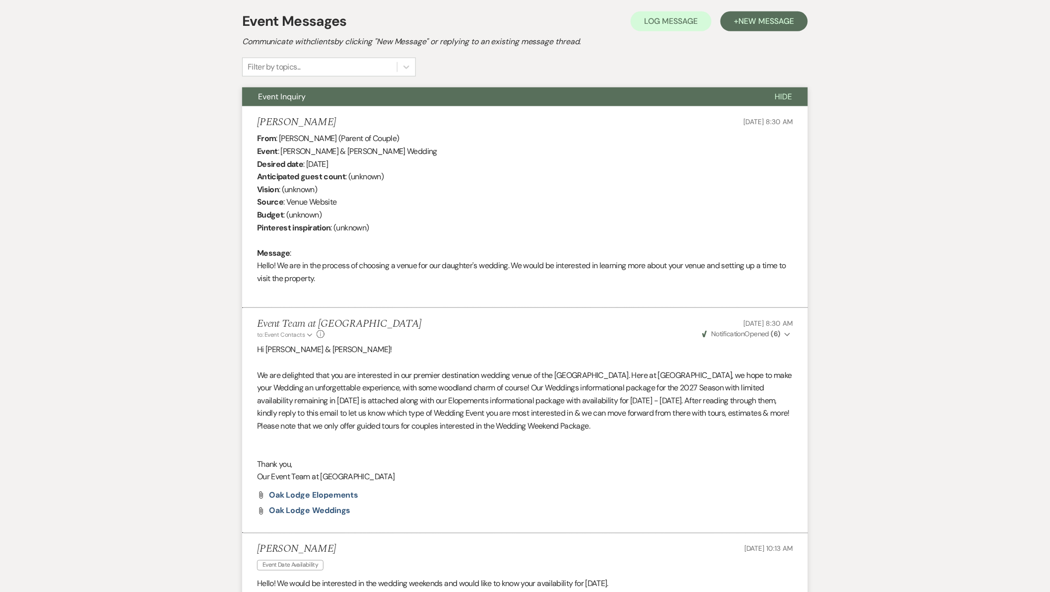
scroll to position [0, 0]
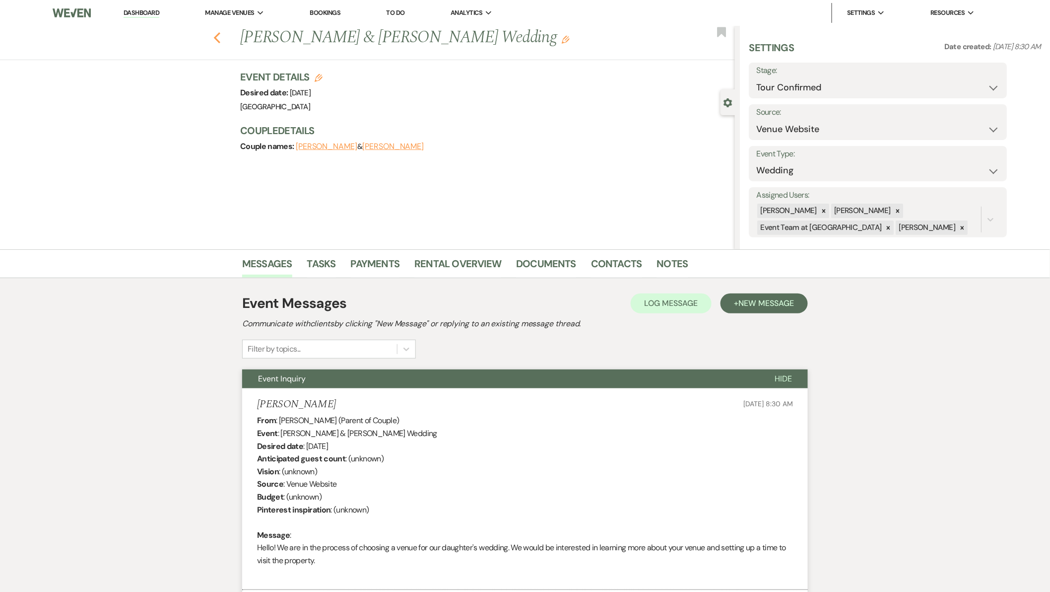
click at [220, 40] on use "button" at bounding box center [217, 37] width 6 height 11
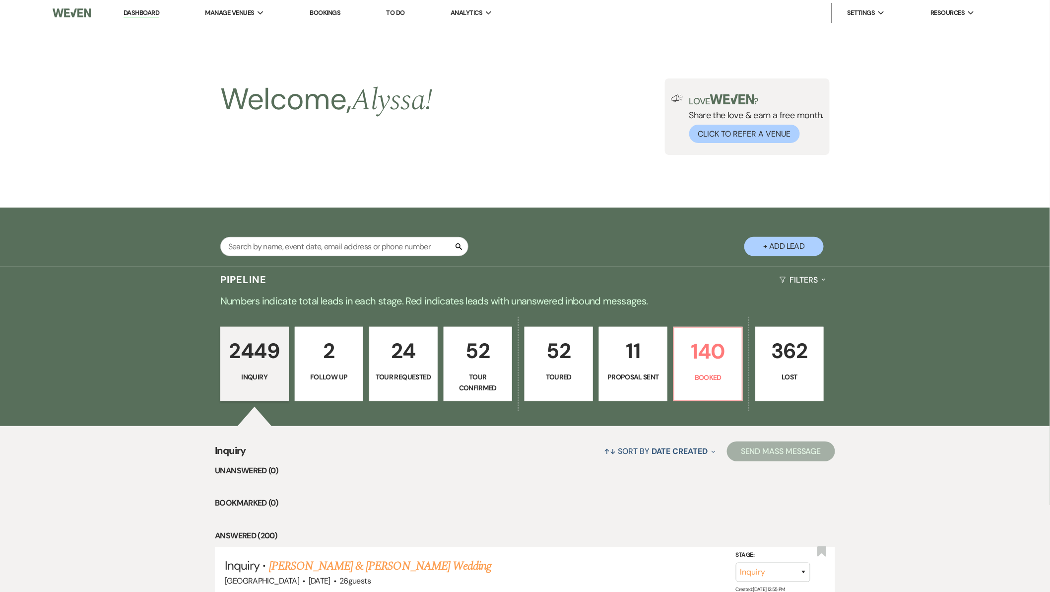
scroll to position [330, 0]
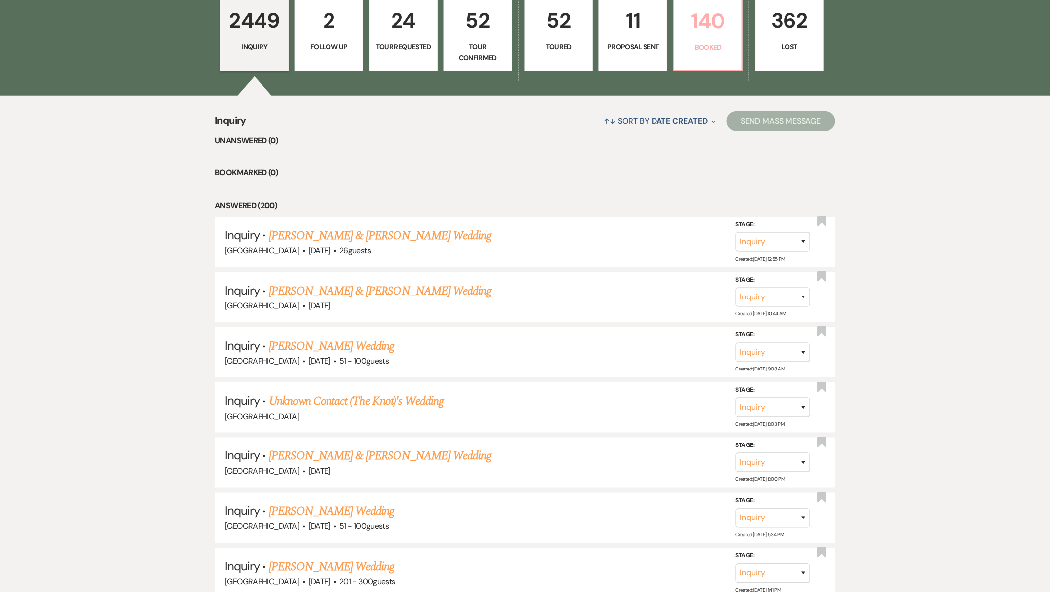
click at [705, 52] on link "140 Booked" at bounding box center [707, 34] width 69 height 74
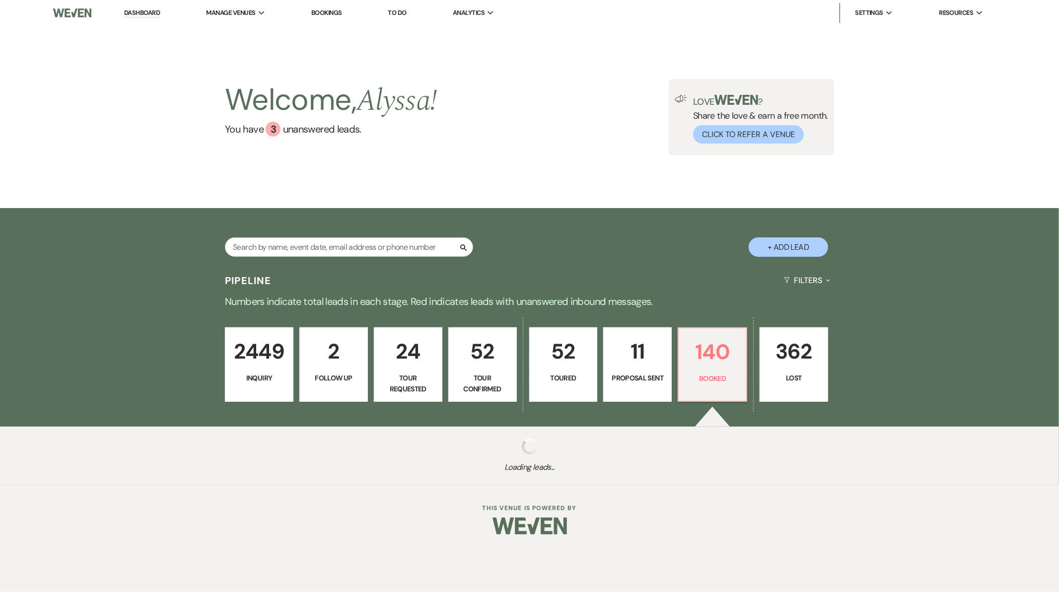
select select "7"
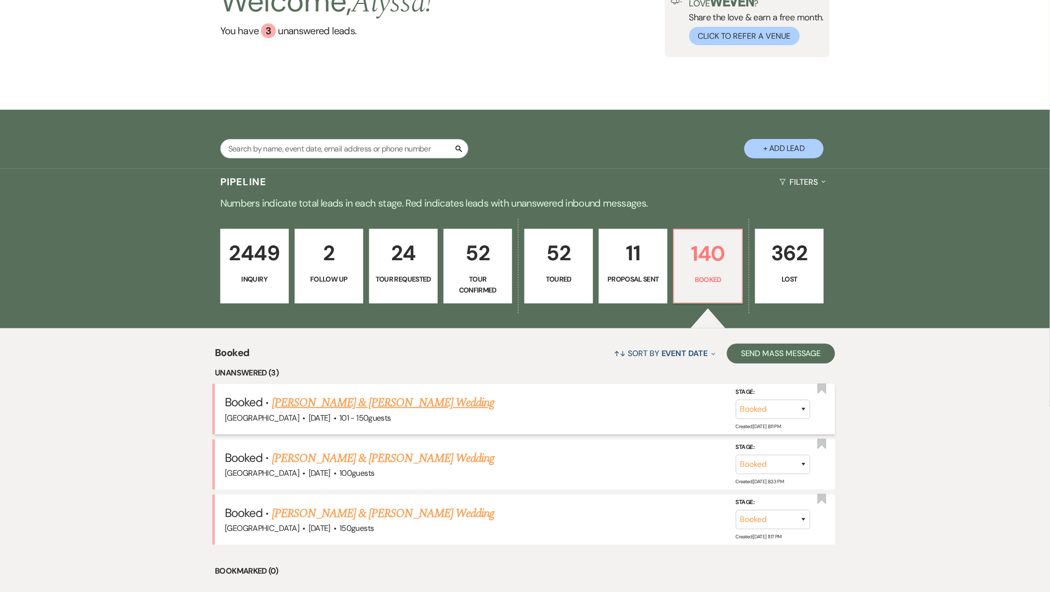
scroll to position [275, 0]
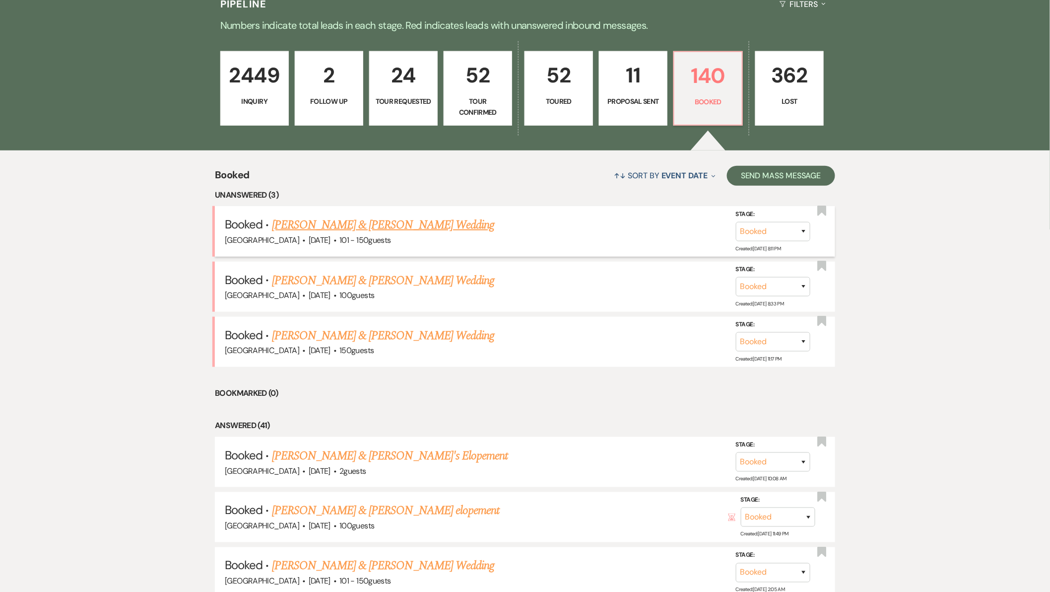
click at [344, 226] on link "[PERSON_NAME] & [PERSON_NAME] Wedding" at bounding box center [383, 225] width 222 height 18
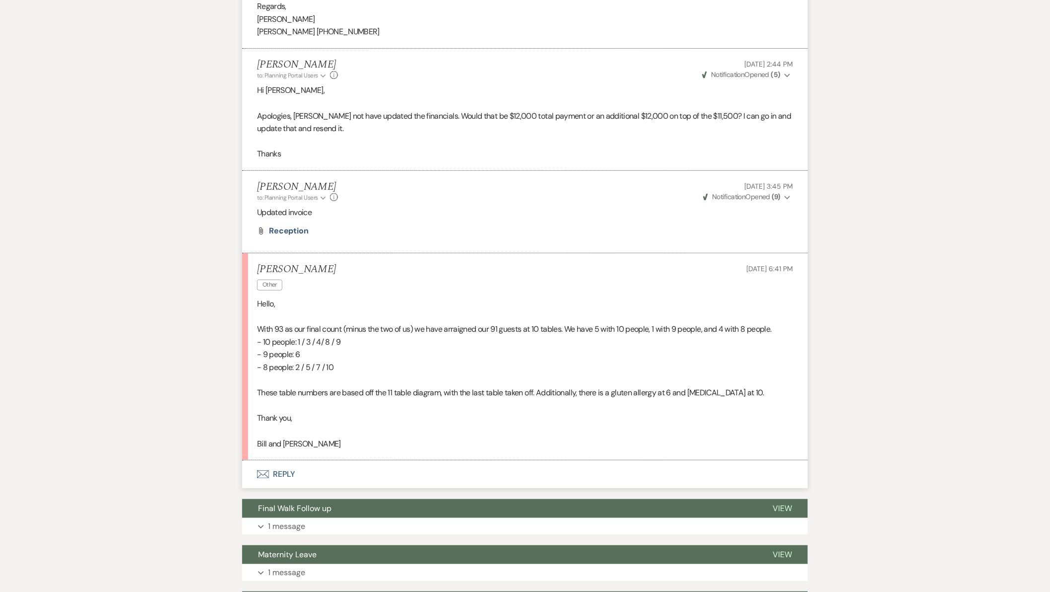
scroll to position [1545, 0]
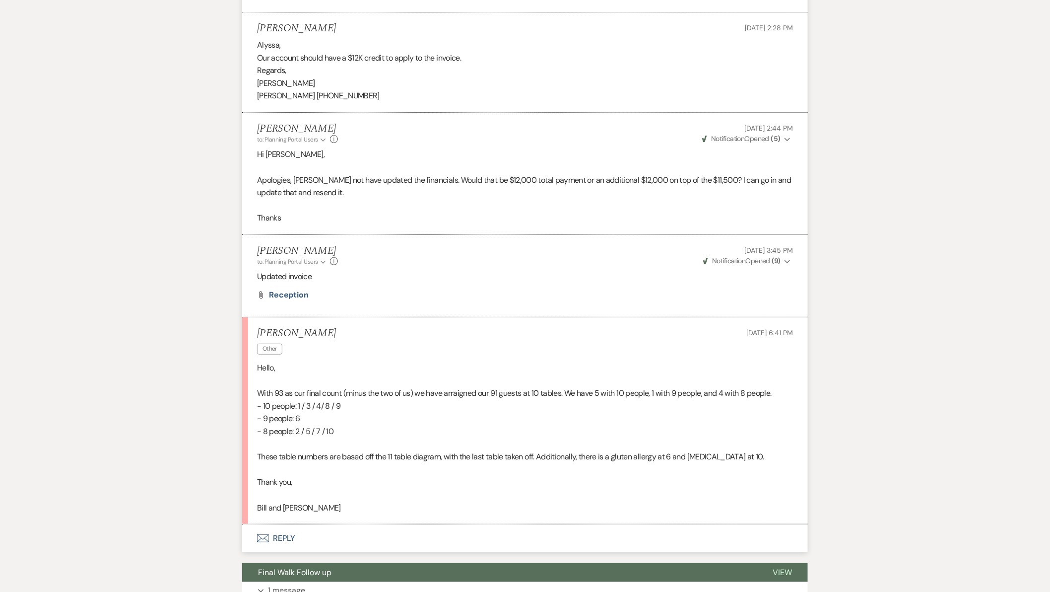
click at [299, 539] on button "Envelope Reply" at bounding box center [525, 538] width 566 height 28
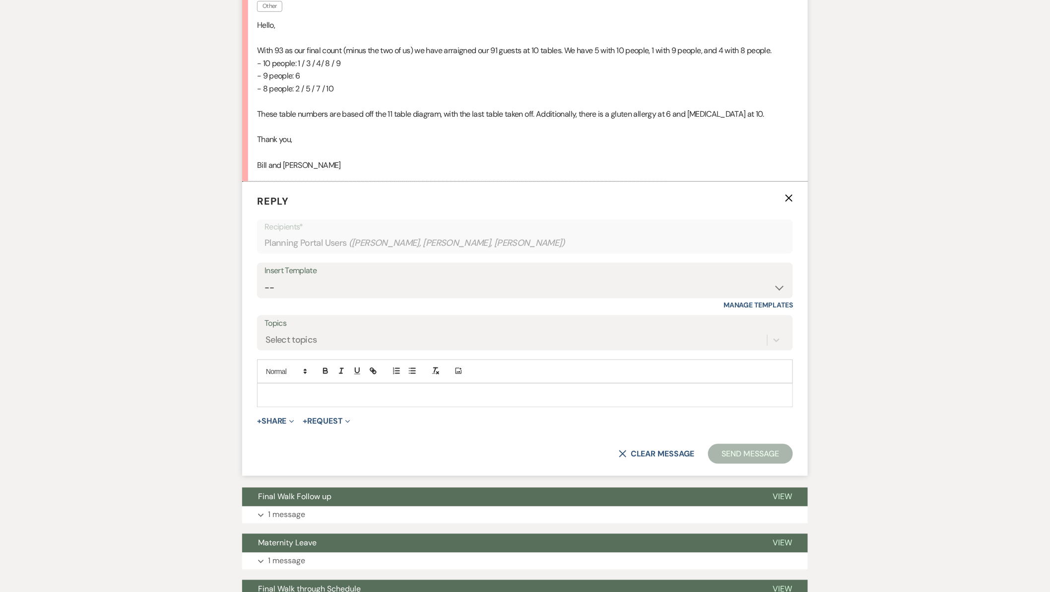
scroll to position [1921, 0]
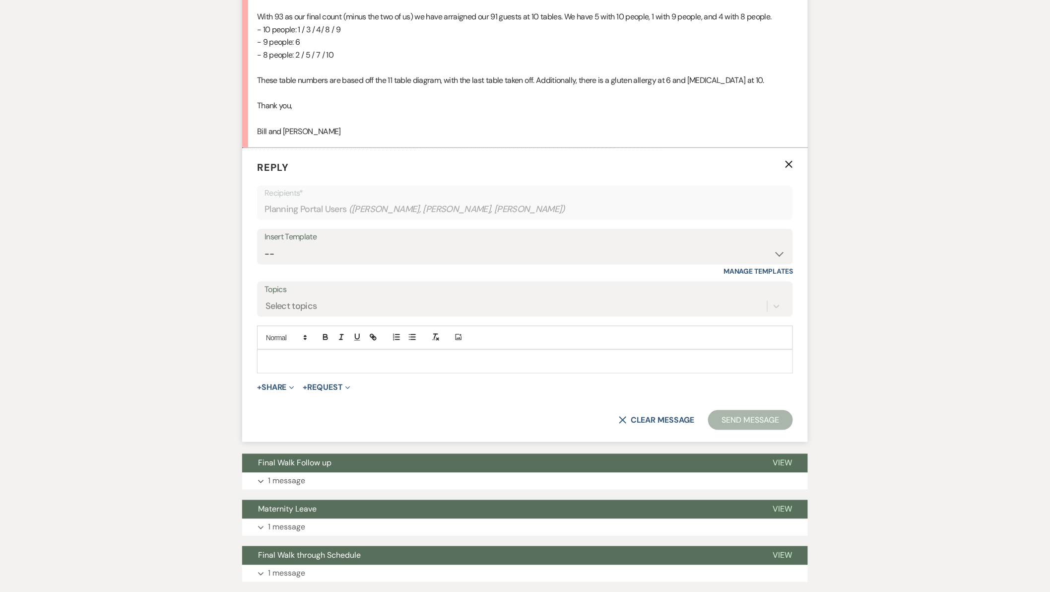
click at [327, 368] on div at bounding box center [525, 361] width 535 height 23
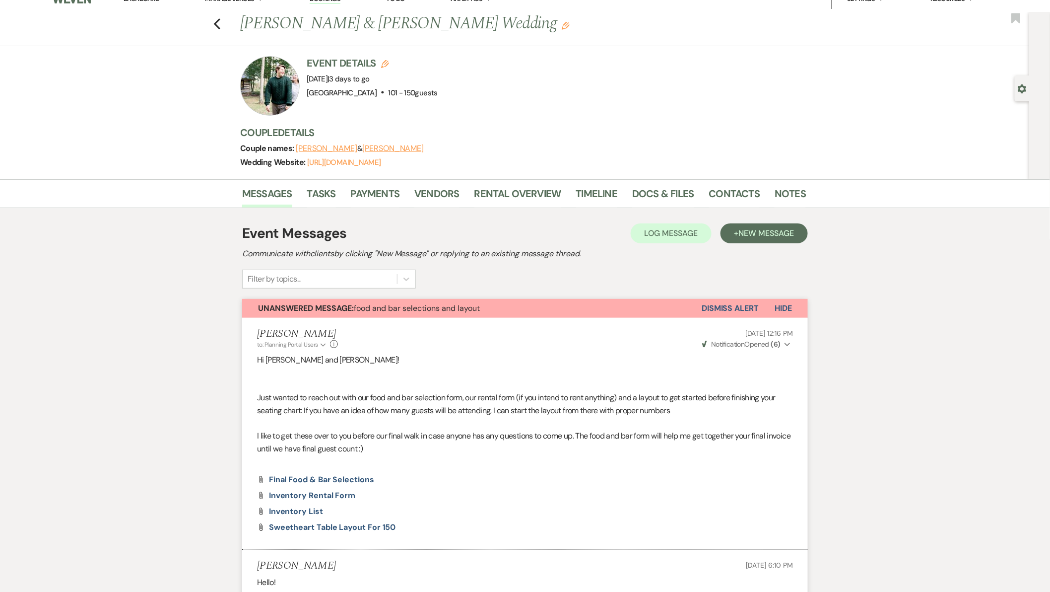
scroll to position [0, 0]
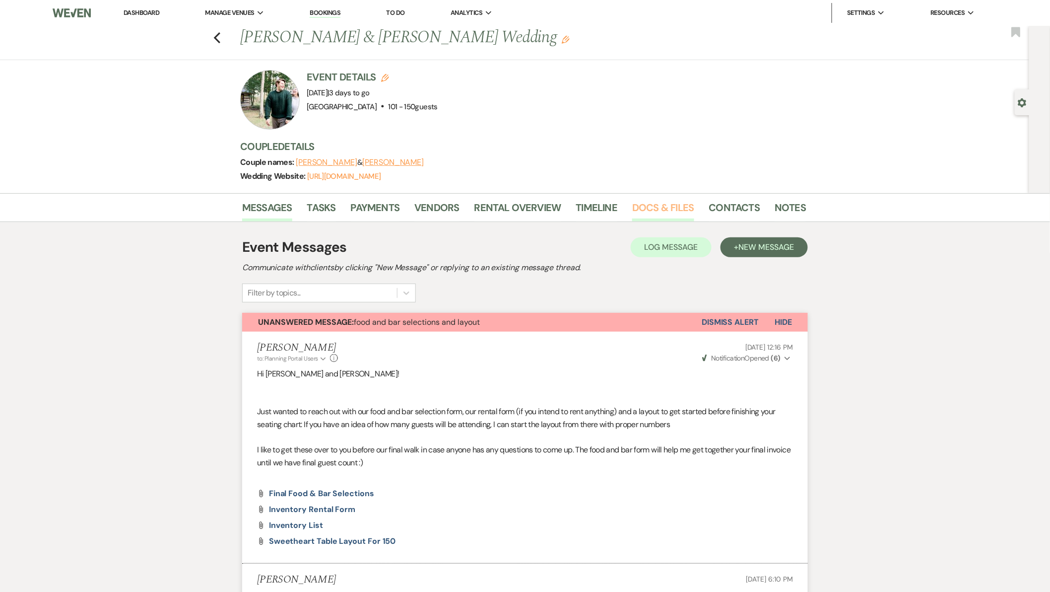
click at [663, 204] on link "Docs & Files" at bounding box center [663, 211] width 62 height 22
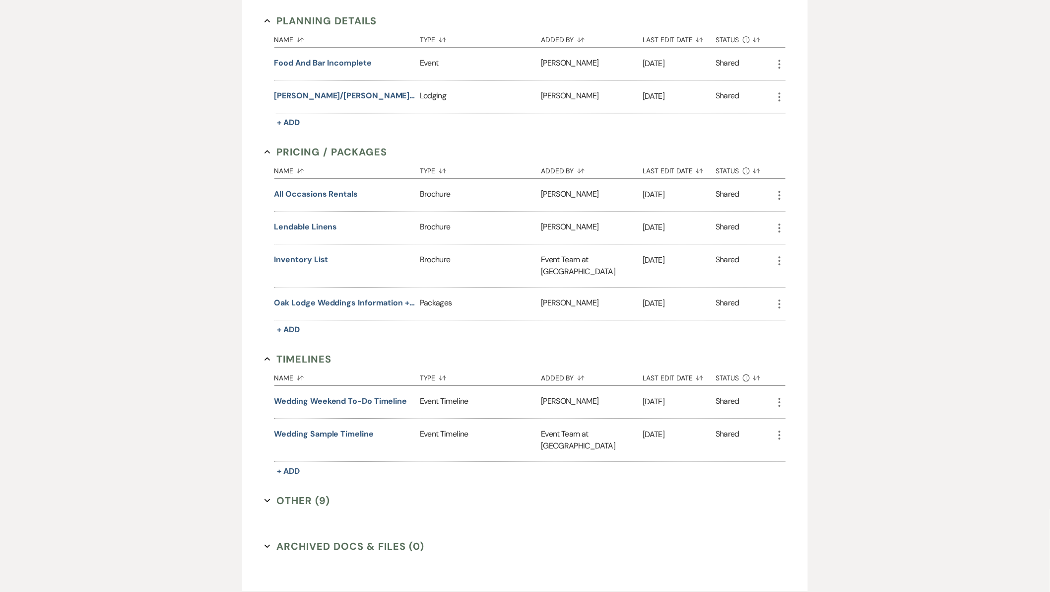
scroll to position [1038, 0]
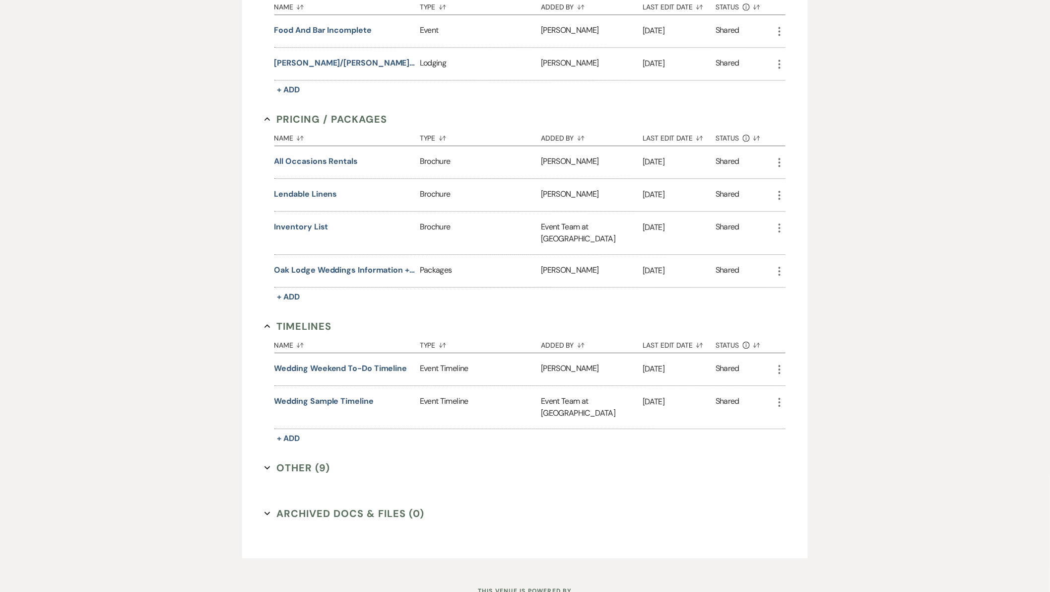
click at [296, 460] on button "Other (9) Expand" at bounding box center [298, 467] width 66 height 15
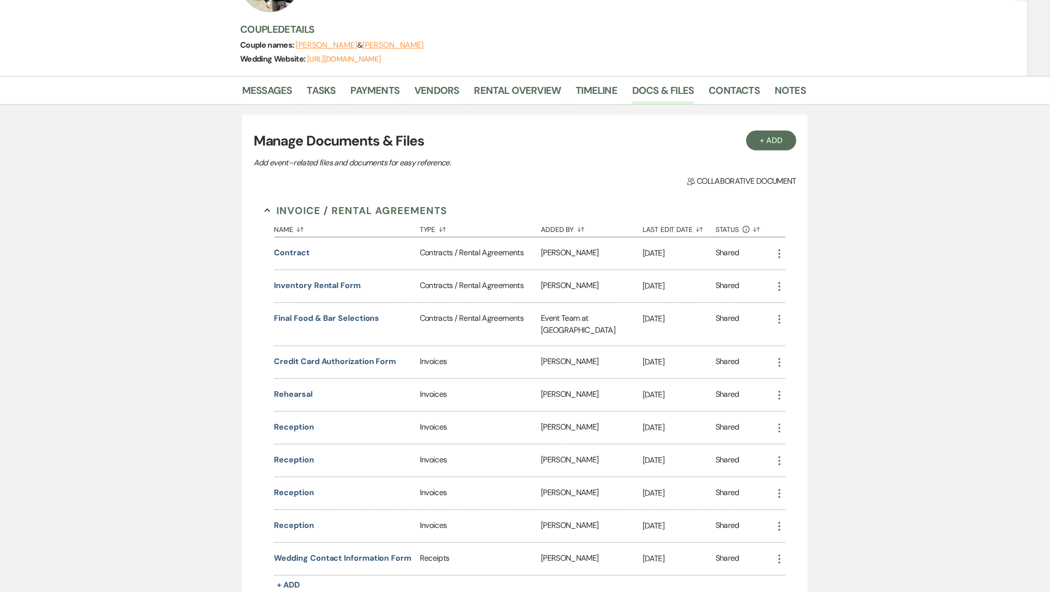
scroll to position [100, 0]
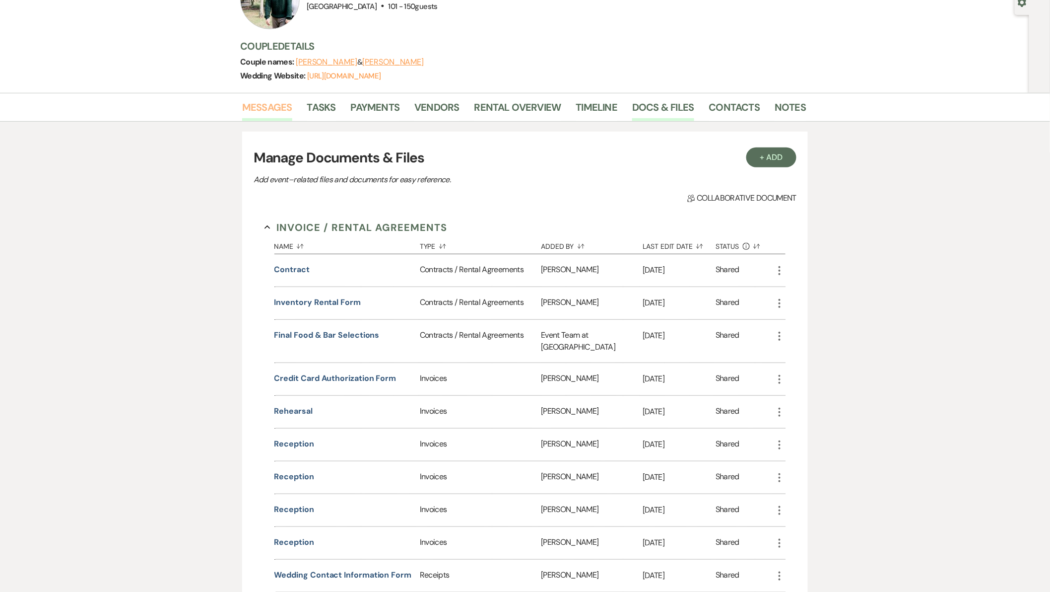
click at [258, 109] on link "Messages" at bounding box center [267, 110] width 50 height 22
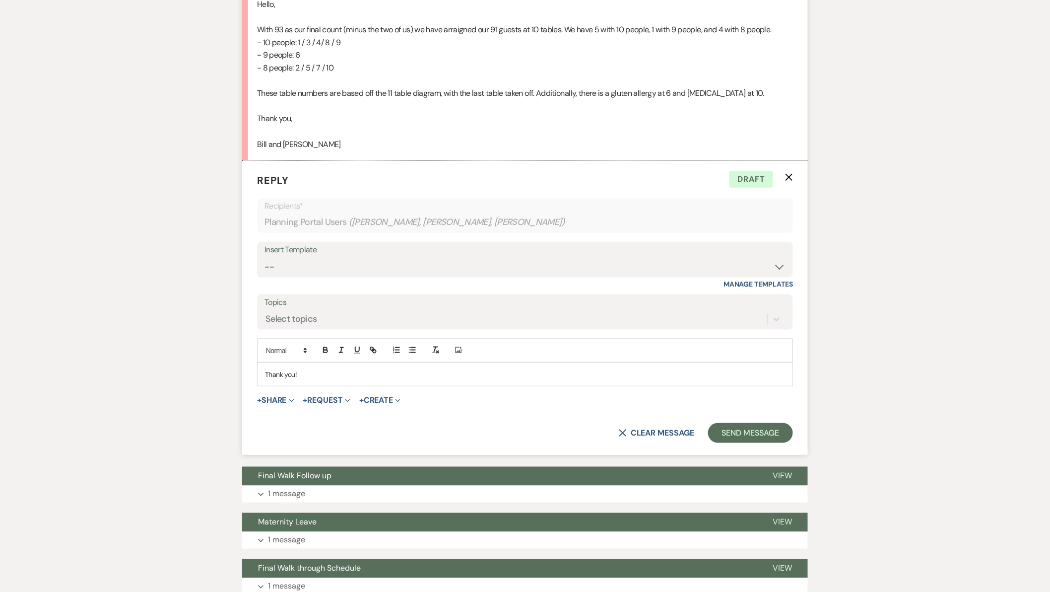
scroll to position [1919, 0]
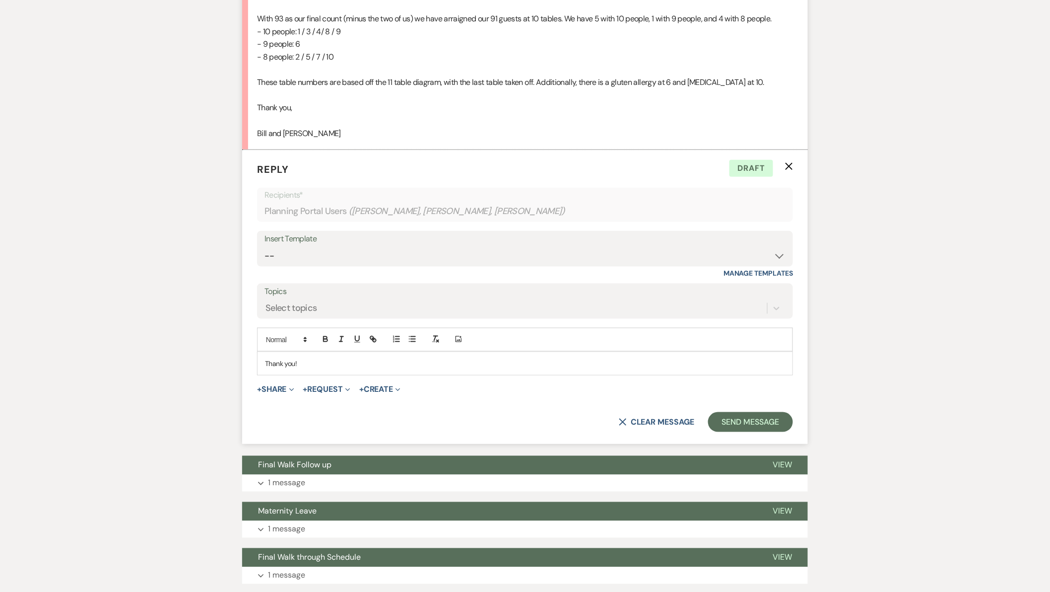
click at [321, 370] on div "Thank you!" at bounding box center [525, 363] width 535 height 23
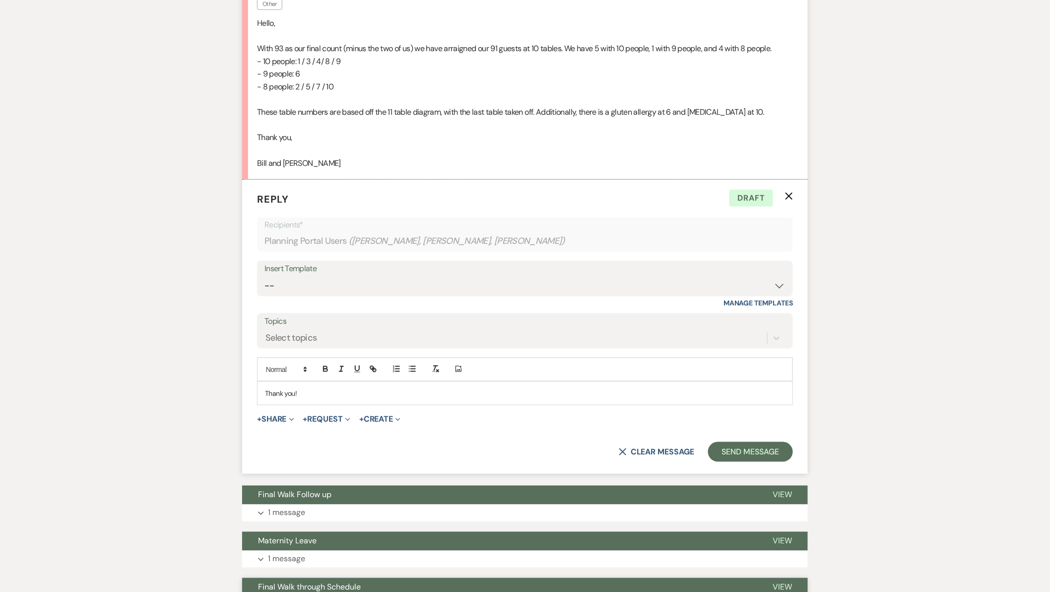
scroll to position [1974, 0]
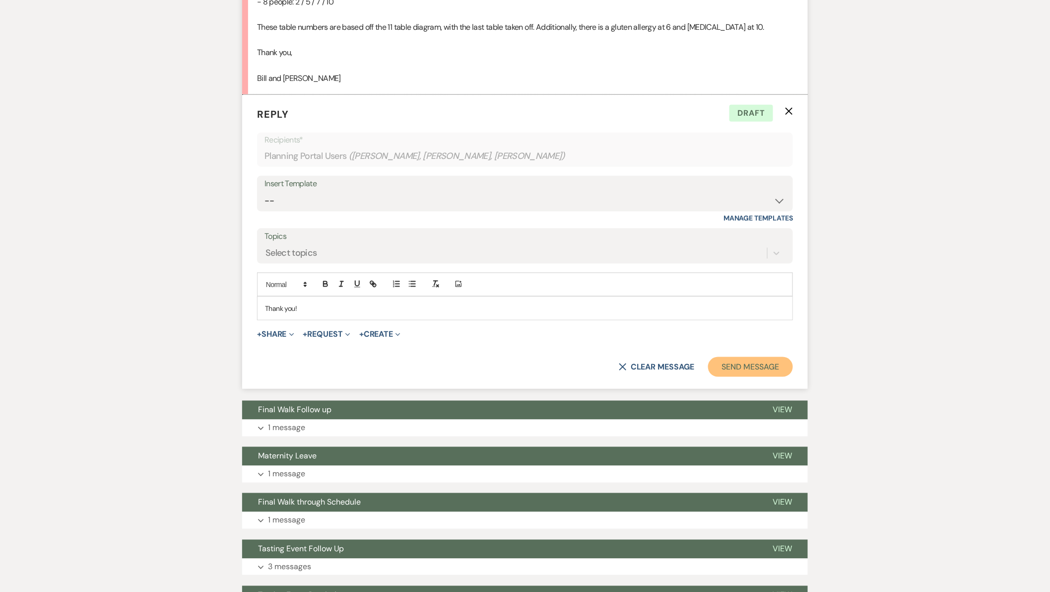
click at [747, 361] on button "Send Message" at bounding box center [750, 367] width 85 height 20
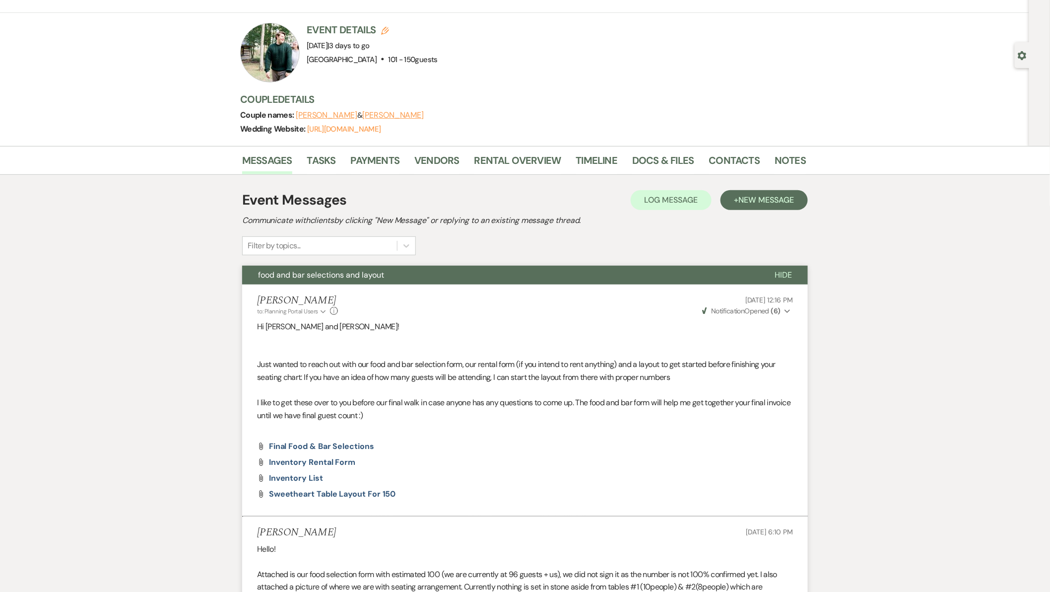
scroll to position [0, 0]
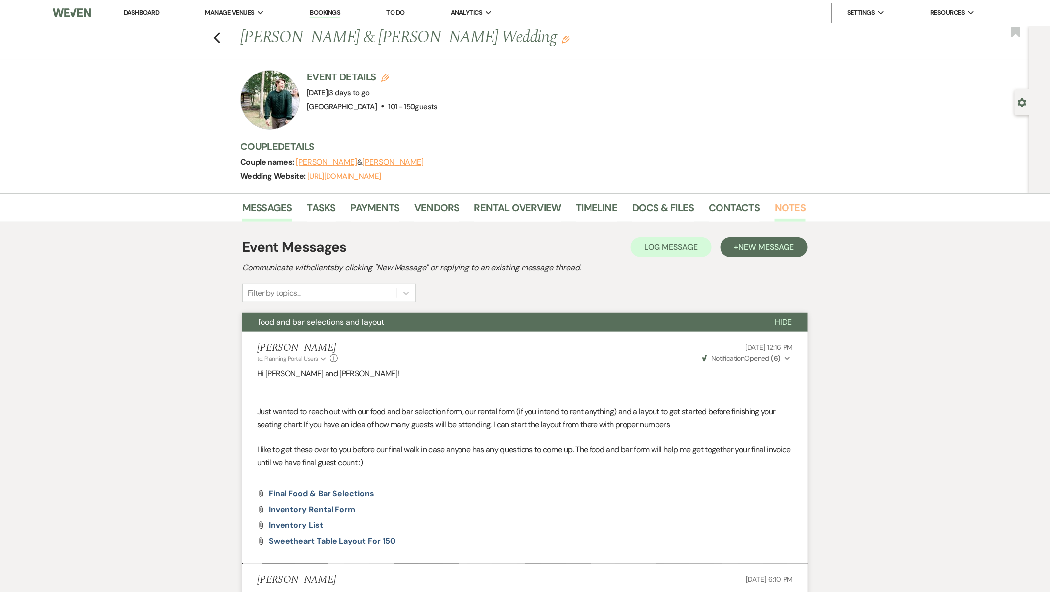
click at [798, 204] on link "Notes" at bounding box center [790, 211] width 31 height 22
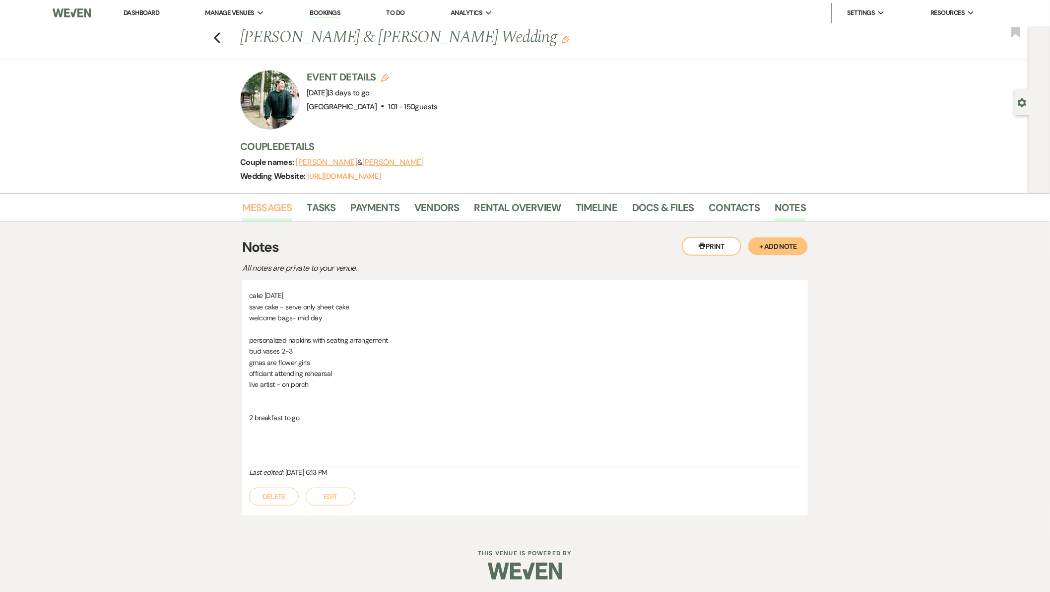
click at [254, 209] on link "Messages" at bounding box center [267, 211] width 50 height 22
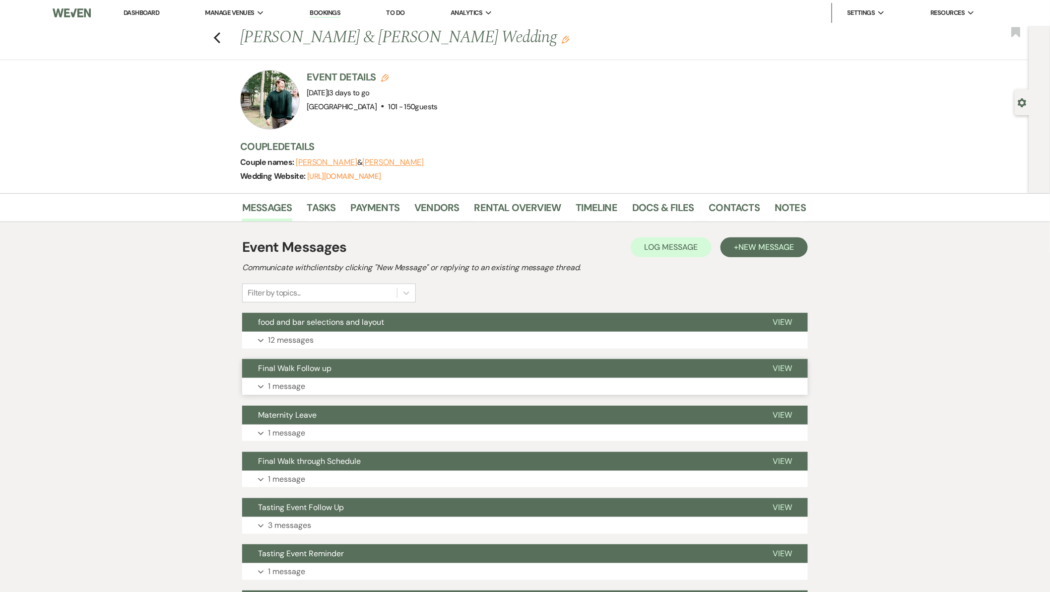
click at [355, 380] on button "Expand 1 message" at bounding box center [525, 386] width 566 height 17
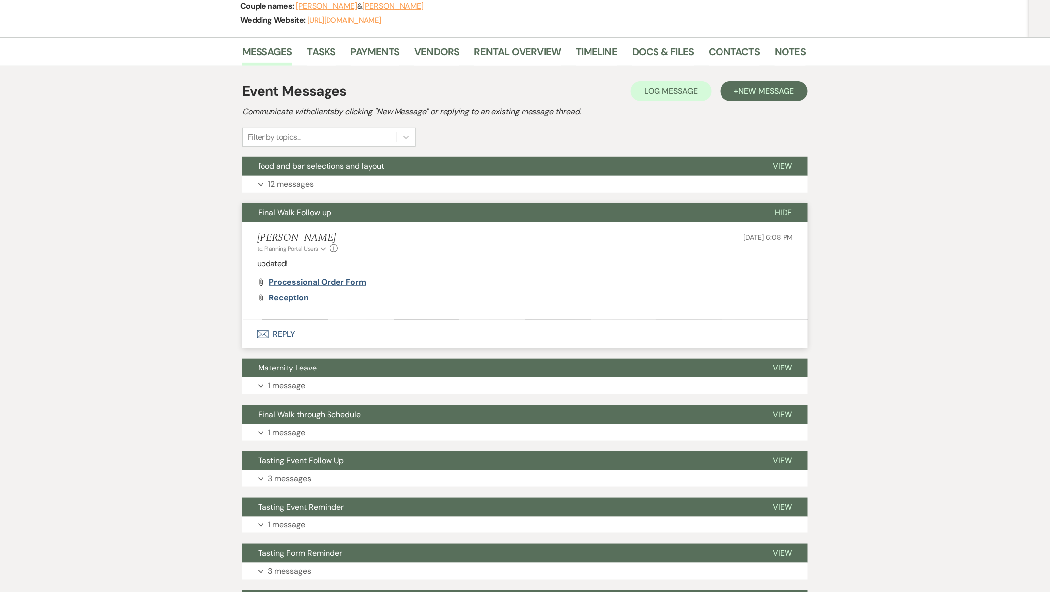
scroll to position [165, 0]
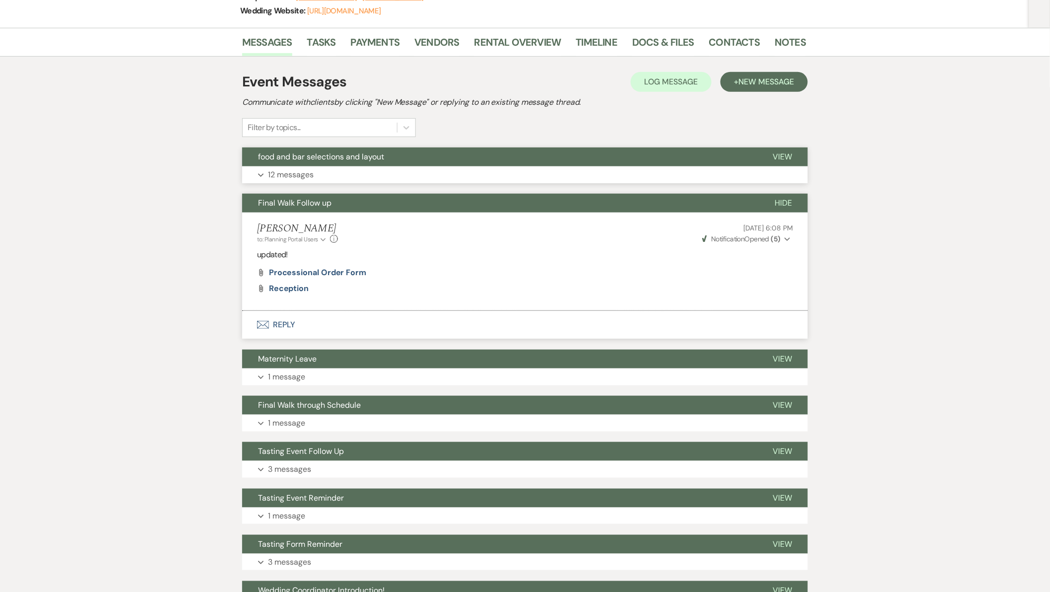
click at [355, 154] on span "food and bar selections and layout" at bounding box center [321, 156] width 126 height 10
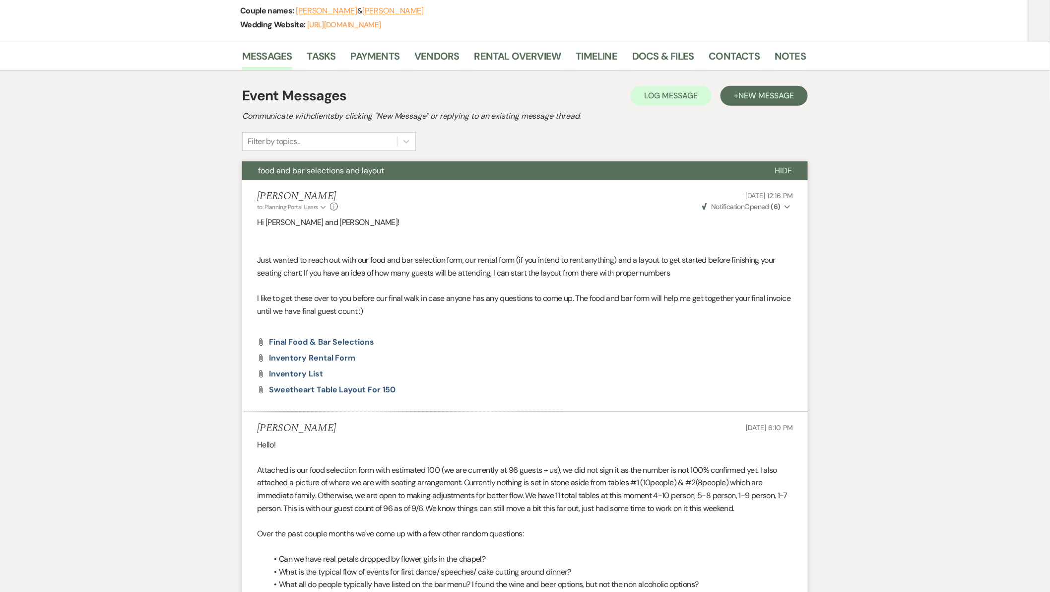
scroll to position [0, 0]
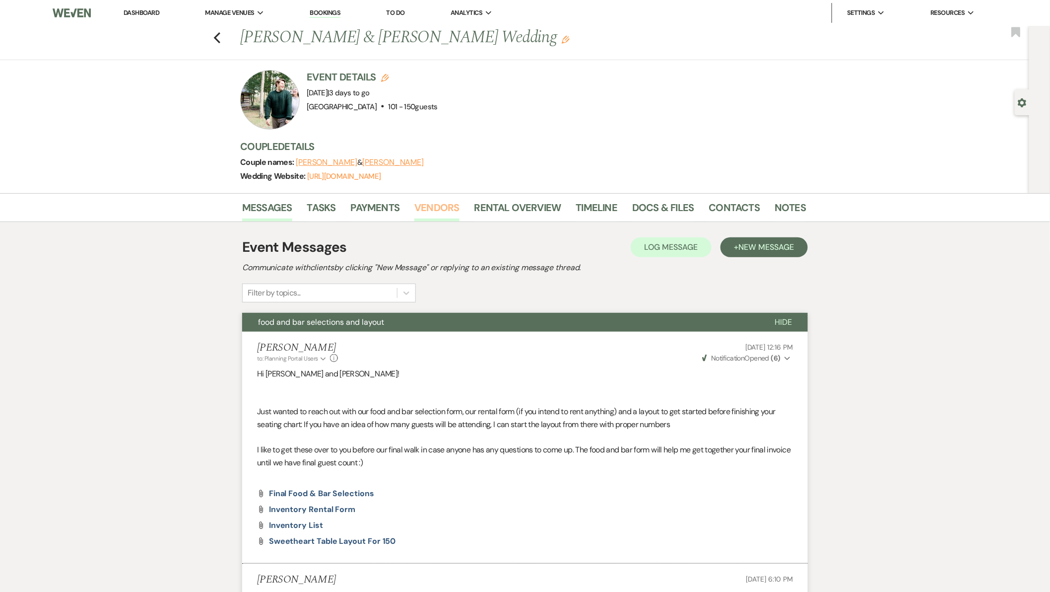
click at [440, 207] on link "Vendors" at bounding box center [436, 211] width 45 height 22
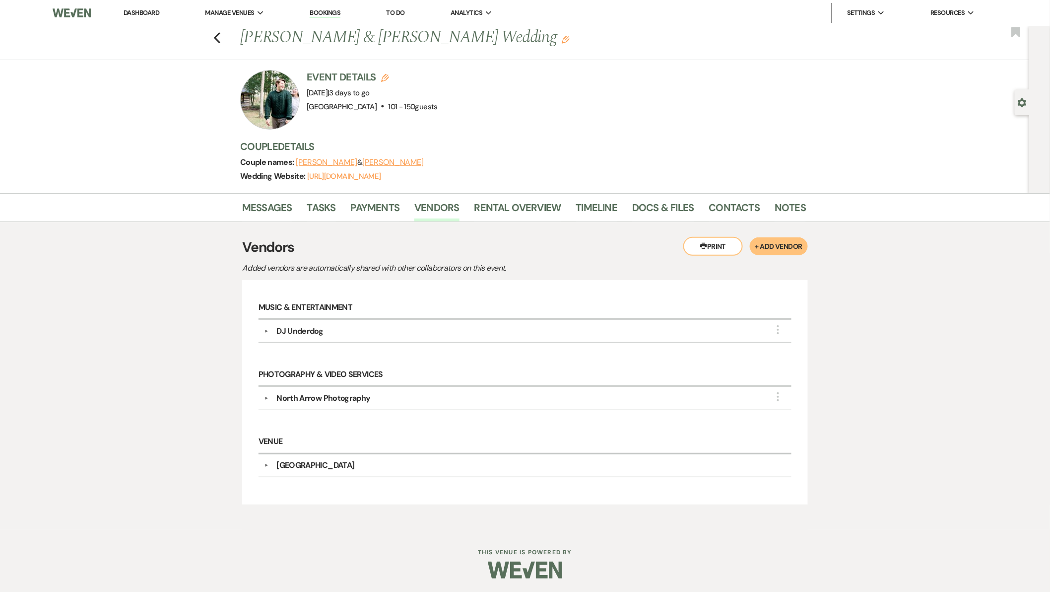
click at [313, 331] on div "DJ Underdog" at bounding box center [299, 331] width 47 height 12
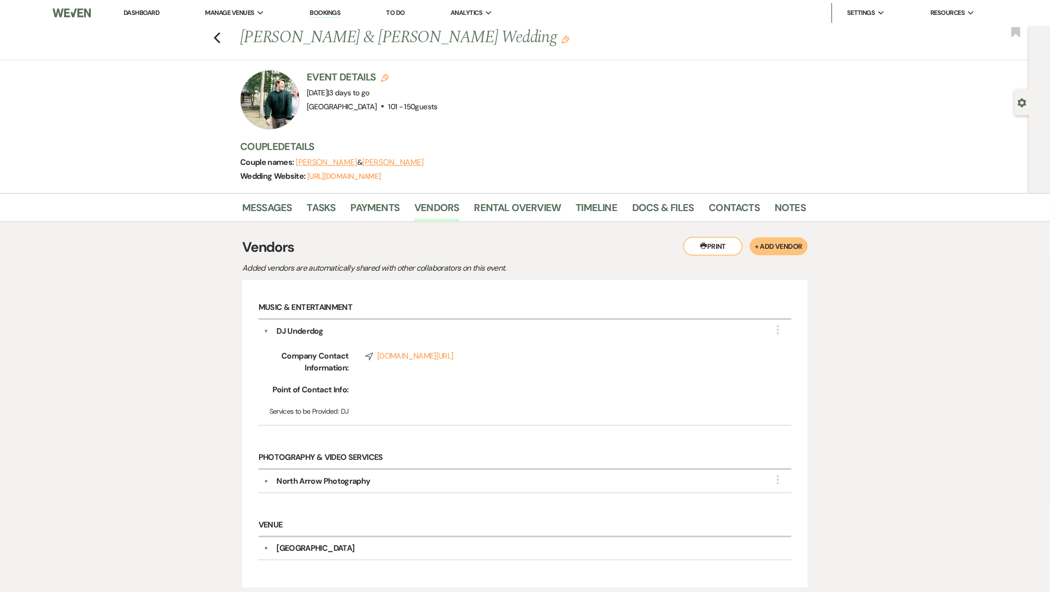
click at [339, 484] on div "North Arrow Photography" at bounding box center [323, 481] width 94 height 12
click at [137, 374] on div "Messages Tasks Payments Vendors Rental Overview Timeline Docs & Files Contacts …" at bounding box center [525, 444] width 1050 height 502
click at [435, 508] on link "Compass [DOMAIN_NAME][URL]" at bounding box center [562, 506] width 395 height 12
click at [420, 356] on link "Compass [DOMAIN_NAME][URL]" at bounding box center [562, 356] width 395 height 12
click at [220, 37] on icon "Previous" at bounding box center [216, 38] width 7 height 12
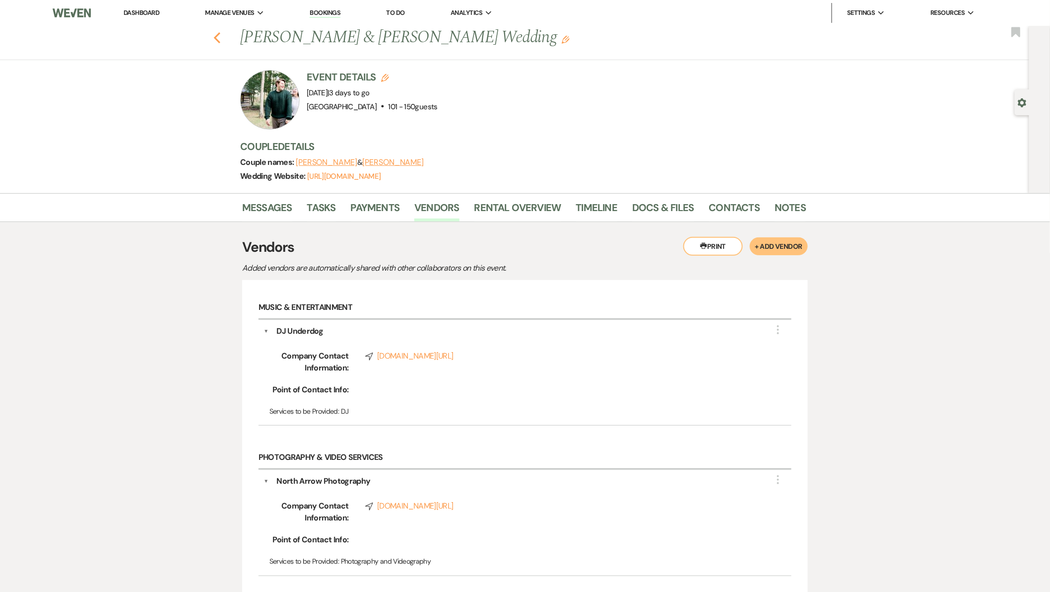
select select "7"
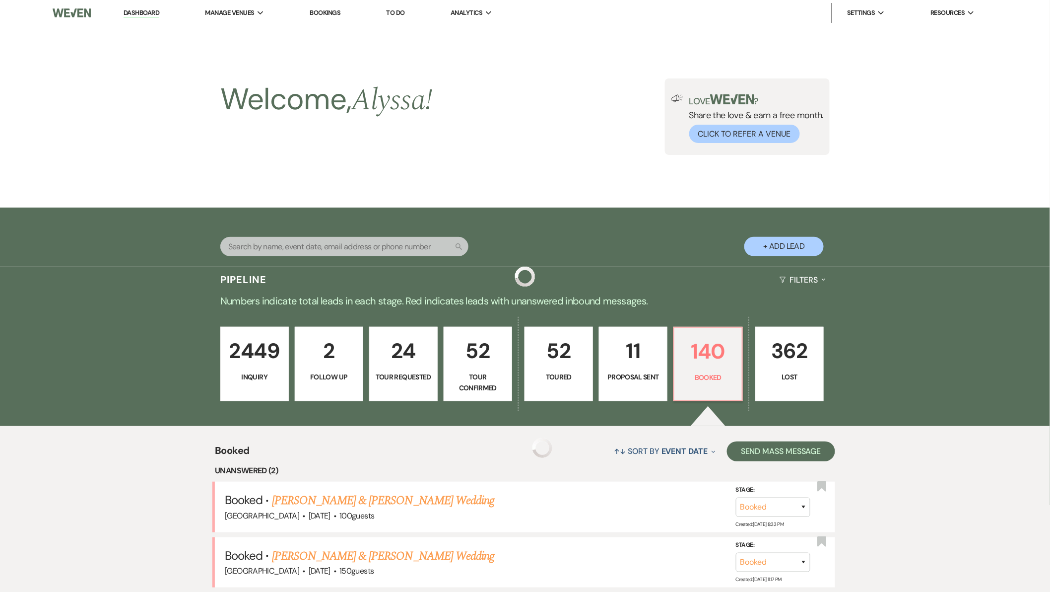
scroll to position [275, 0]
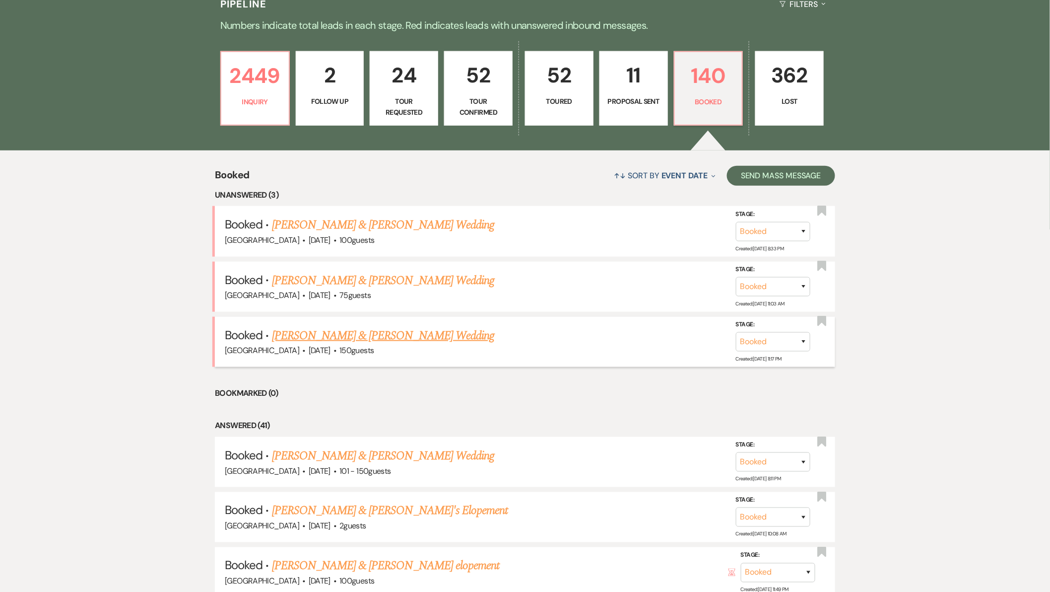
click at [389, 339] on link "[PERSON_NAME] & [PERSON_NAME] Wedding" at bounding box center [383, 336] width 222 height 18
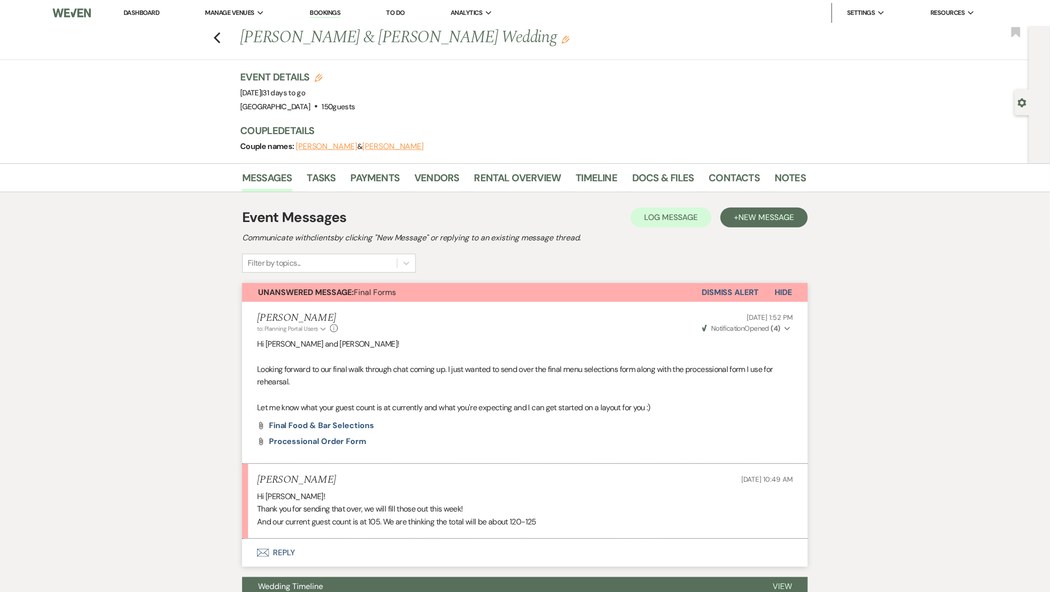
click at [213, 40] on div "Previous [PERSON_NAME] & [PERSON_NAME] Wedding Edit Bookmark" at bounding box center [512, 43] width 1034 height 34
click at [219, 37] on icon "Previous" at bounding box center [216, 38] width 7 height 12
select select "7"
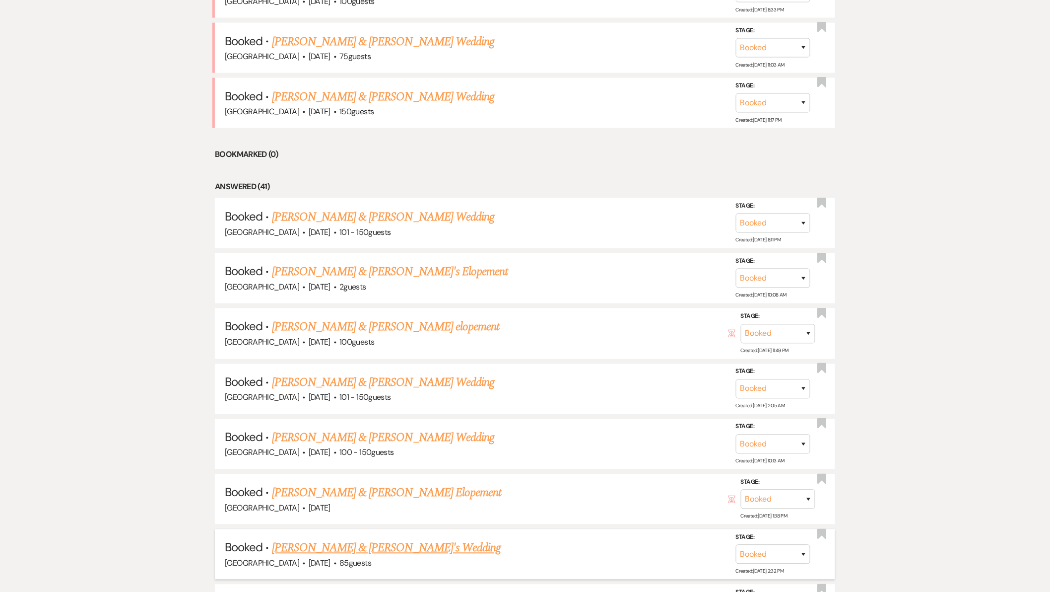
scroll to position [551, 0]
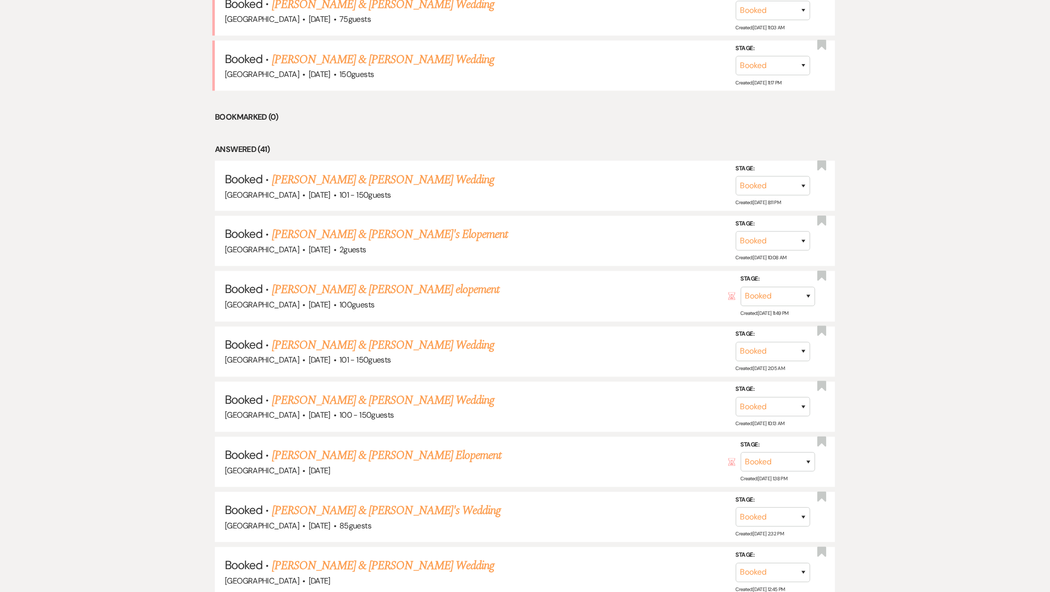
click at [377, 393] on link "[PERSON_NAME] & [PERSON_NAME] Wedding" at bounding box center [383, 401] width 222 height 18
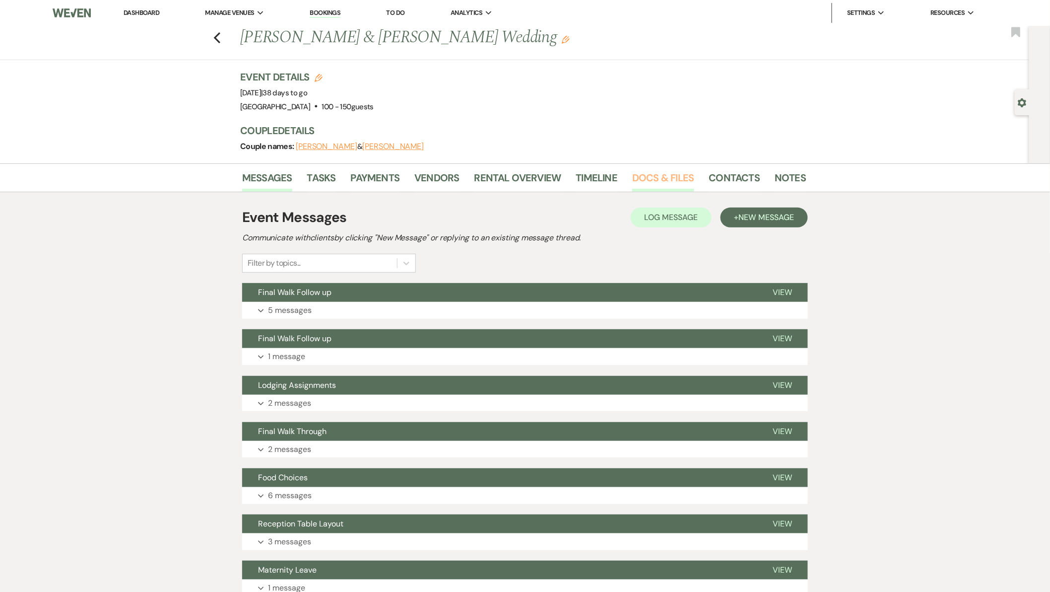
click at [658, 174] on link "Docs & Files" at bounding box center [663, 181] width 62 height 22
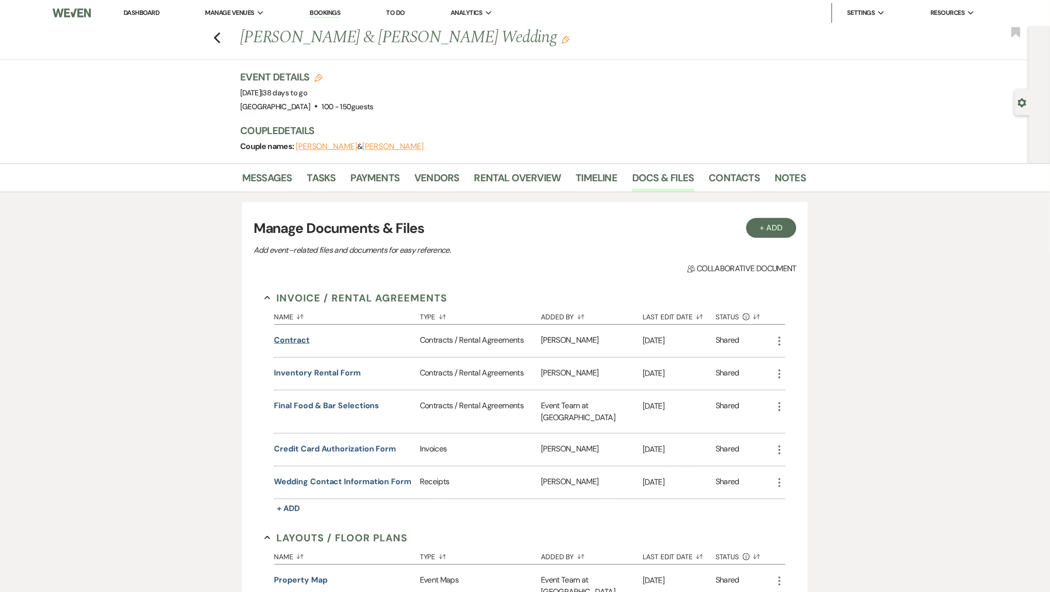
click at [300, 340] on button "contract" at bounding box center [291, 340] width 35 height 12
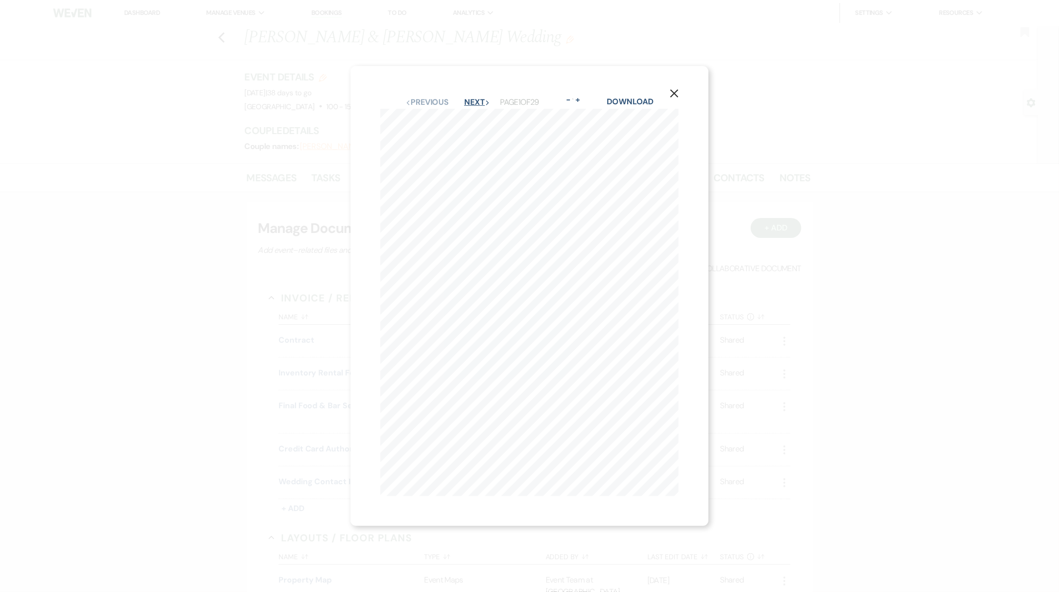
click at [474, 99] on button "Next Next" at bounding box center [477, 102] width 26 height 8
click at [472, 99] on button "Next Next" at bounding box center [477, 102] width 26 height 8
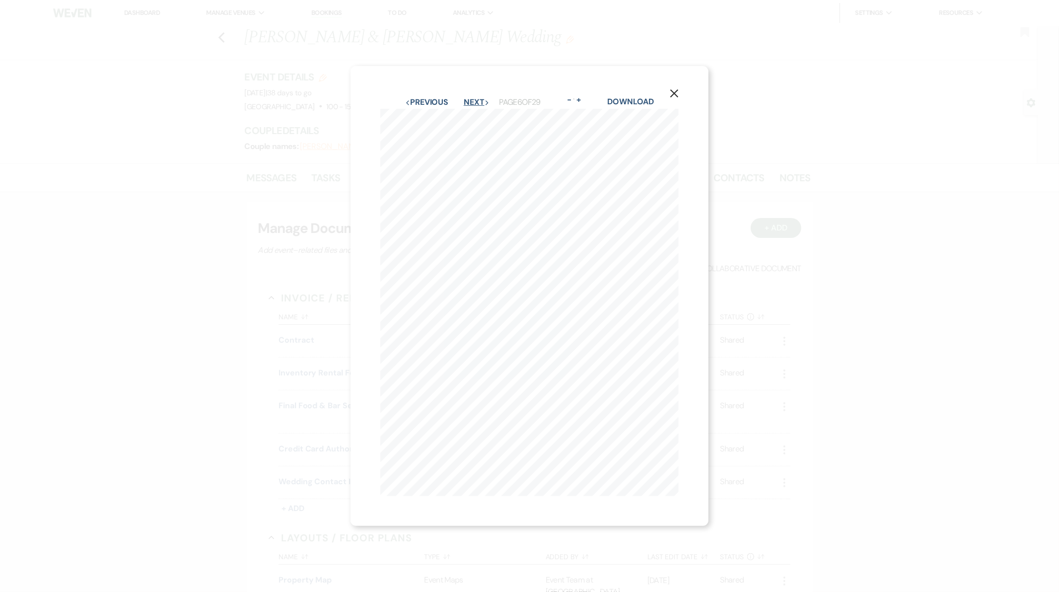
click at [472, 99] on button "Next Next" at bounding box center [477, 102] width 26 height 8
click at [472, 100] on button "Next Next" at bounding box center [477, 102] width 26 height 8
click at [472, 100] on button "Next Next" at bounding box center [476, 102] width 26 height 8
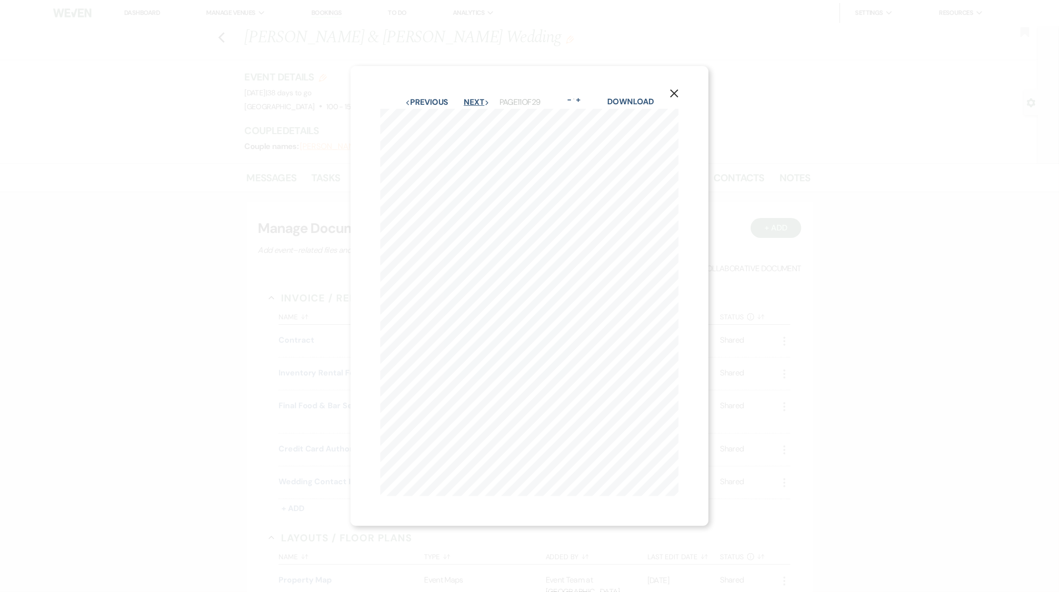
click at [472, 100] on button "Next Next" at bounding box center [477, 102] width 26 height 8
click at [472, 100] on button "Next Next" at bounding box center [476, 102] width 26 height 8
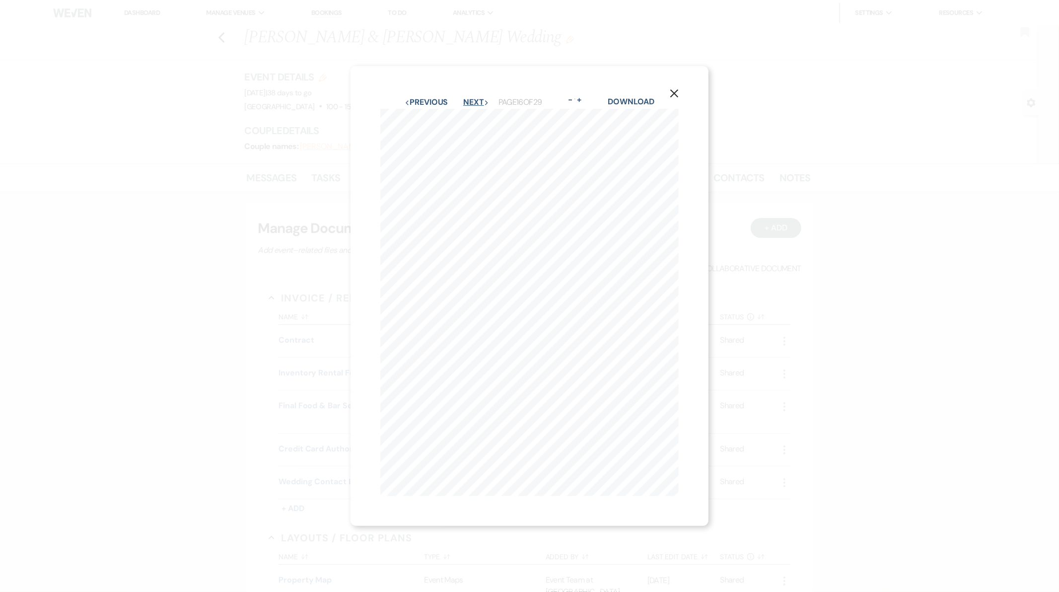
click at [472, 100] on button "Next Next" at bounding box center [476, 102] width 26 height 8
click at [583, 96] on button "+" at bounding box center [579, 100] width 8 height 8
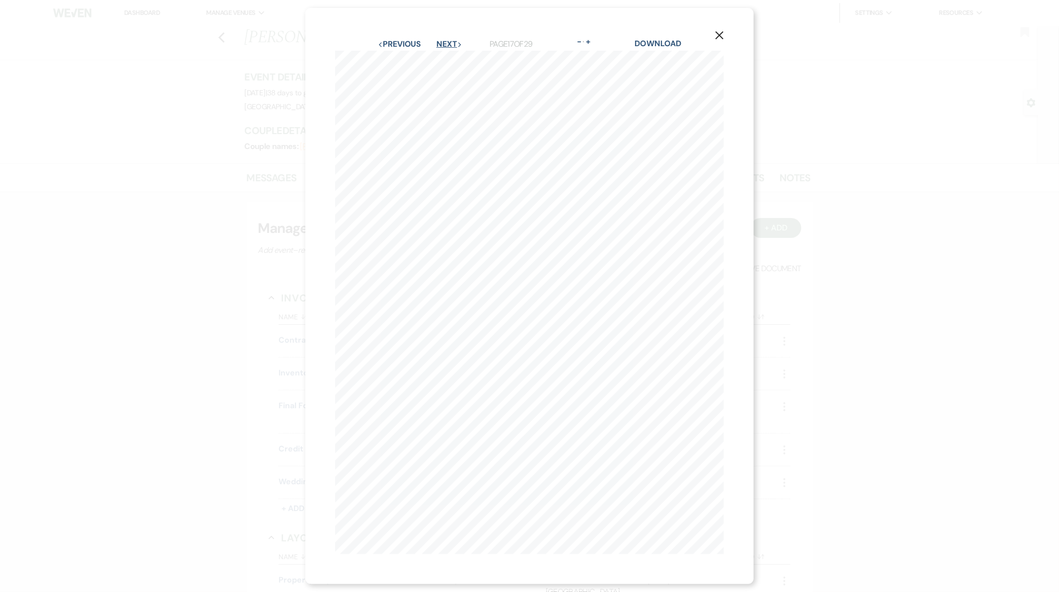
click at [458, 42] on icon "Next" at bounding box center [459, 44] width 5 height 5
